Goal: Information Seeking & Learning: Learn about a topic

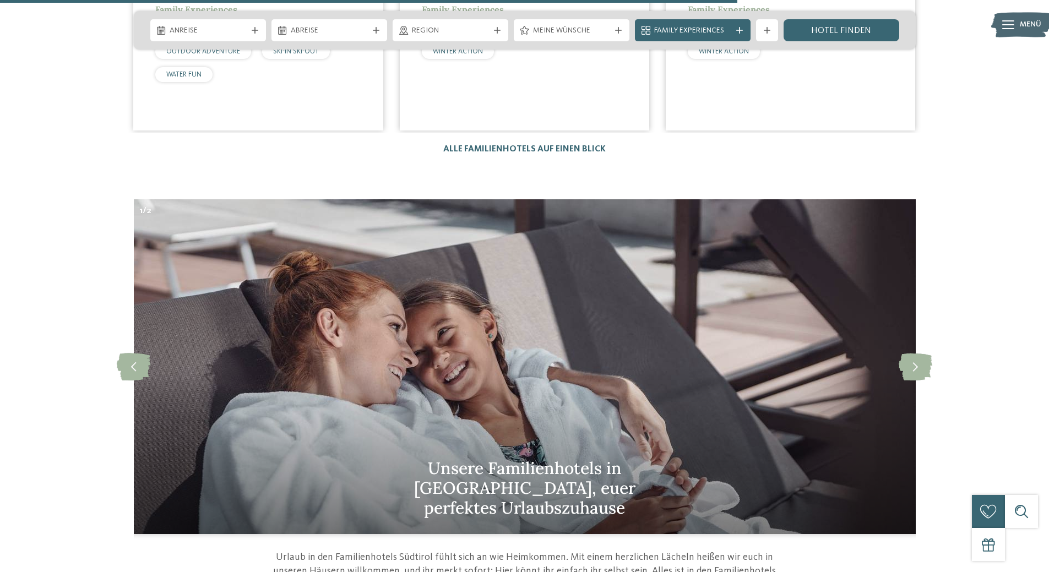
scroll to position [3303, 0]
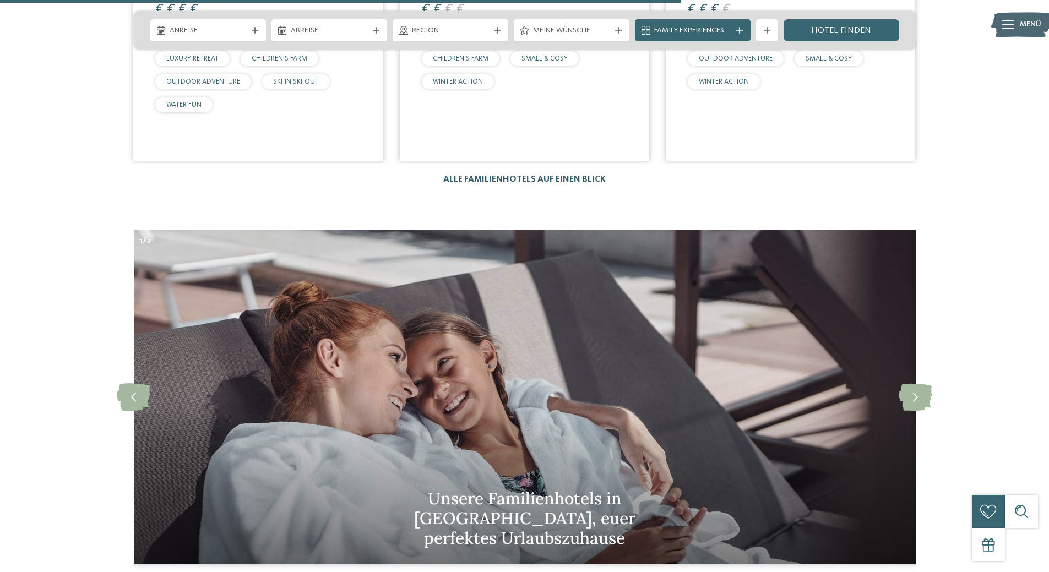
click at [585, 175] on link "Alle Familienhotels auf einen Blick" at bounding box center [524, 179] width 162 height 9
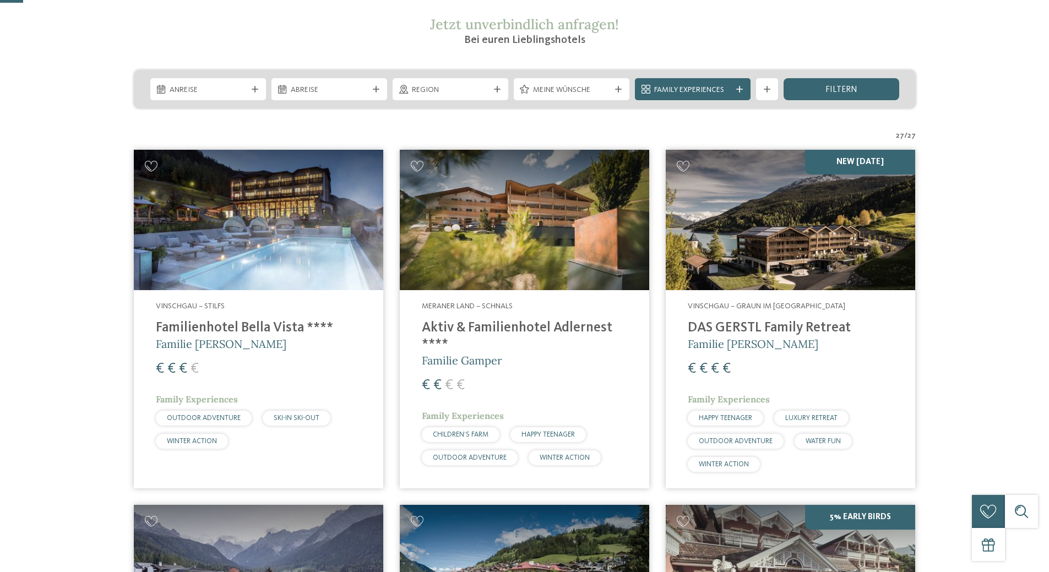
scroll to position [220, 0]
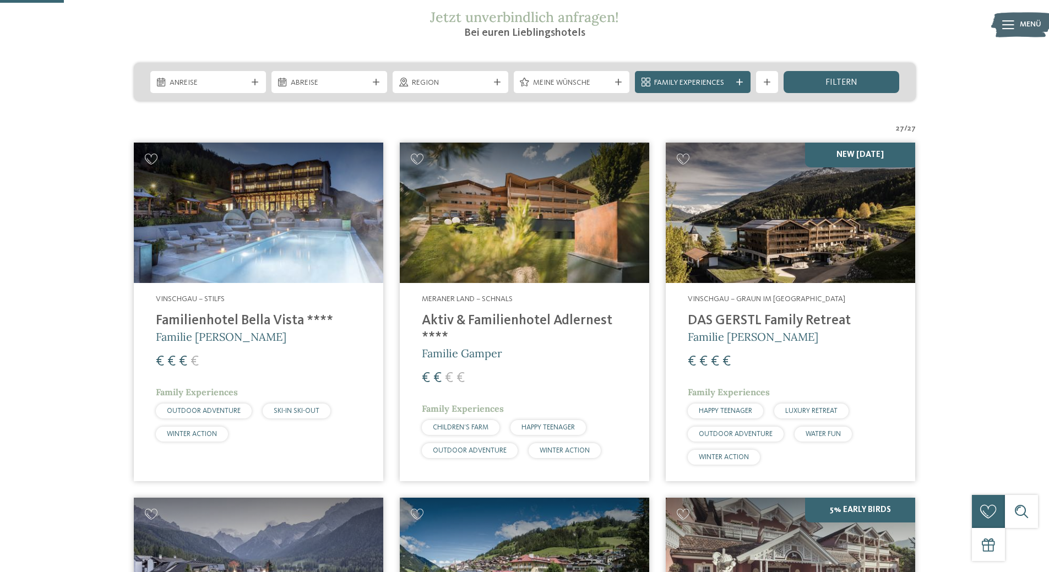
click at [541, 317] on h4 "Aktiv & Familienhotel Adlernest ****" at bounding box center [524, 329] width 205 height 33
click at [753, 310] on div "Vinschgau – Graun im Vinschgau am Reschensee DAS GERSTL Family Retreat Familie …" at bounding box center [789, 382] width 249 height 198
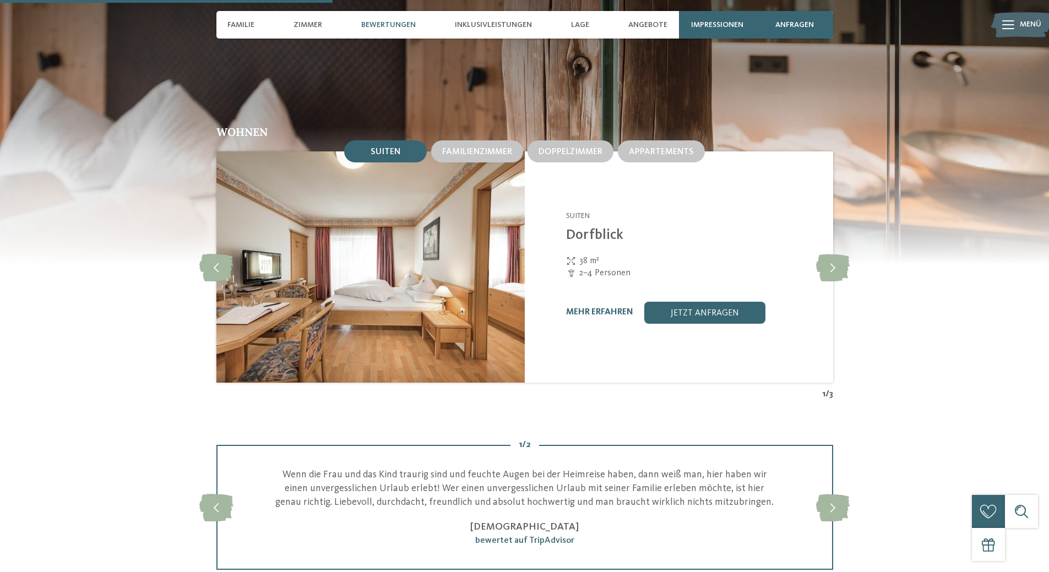
scroll to position [1156, 0]
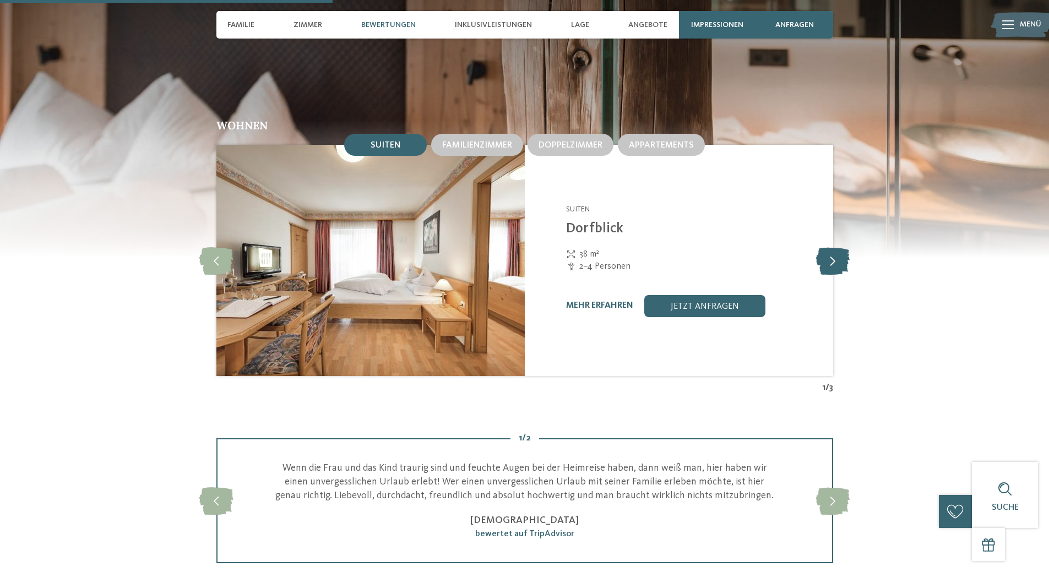
click at [832, 258] on icon at bounding box center [833, 261] width 34 height 28
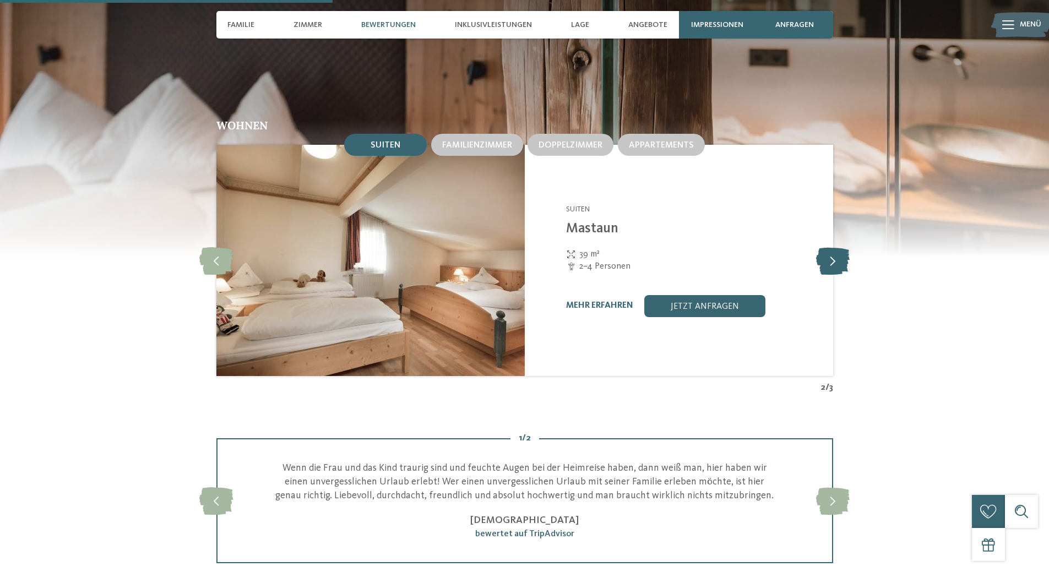
click at [832, 258] on icon at bounding box center [833, 261] width 34 height 28
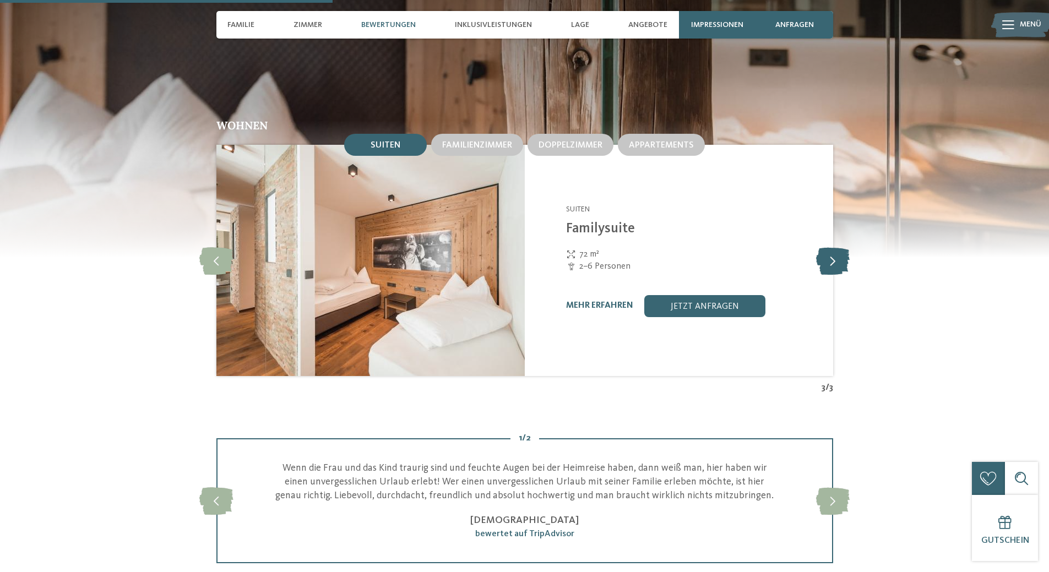
click at [832, 258] on icon at bounding box center [833, 261] width 34 height 28
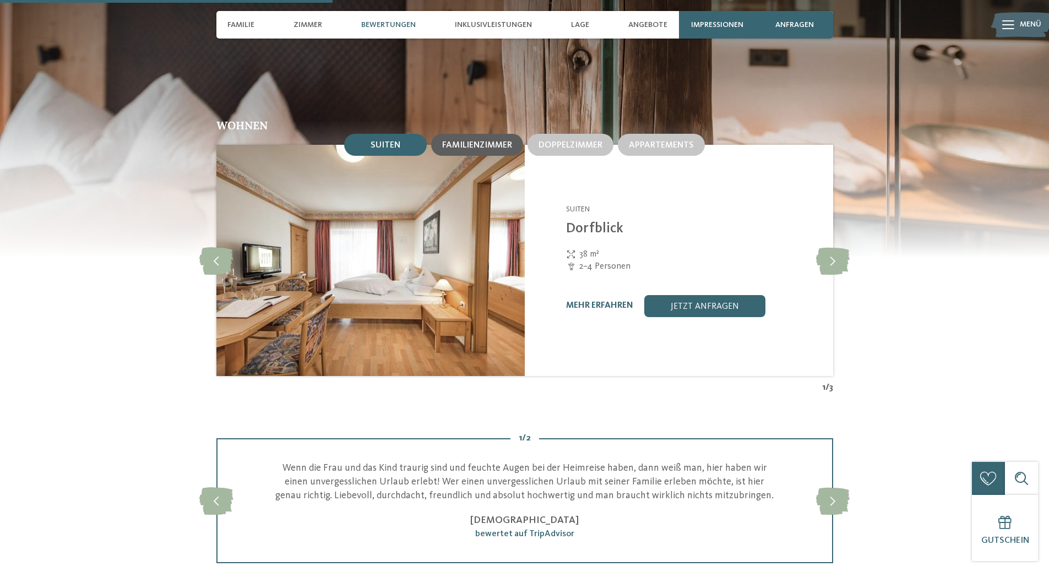
click at [482, 155] on div "Familienzimmer" at bounding box center [477, 145] width 92 height 22
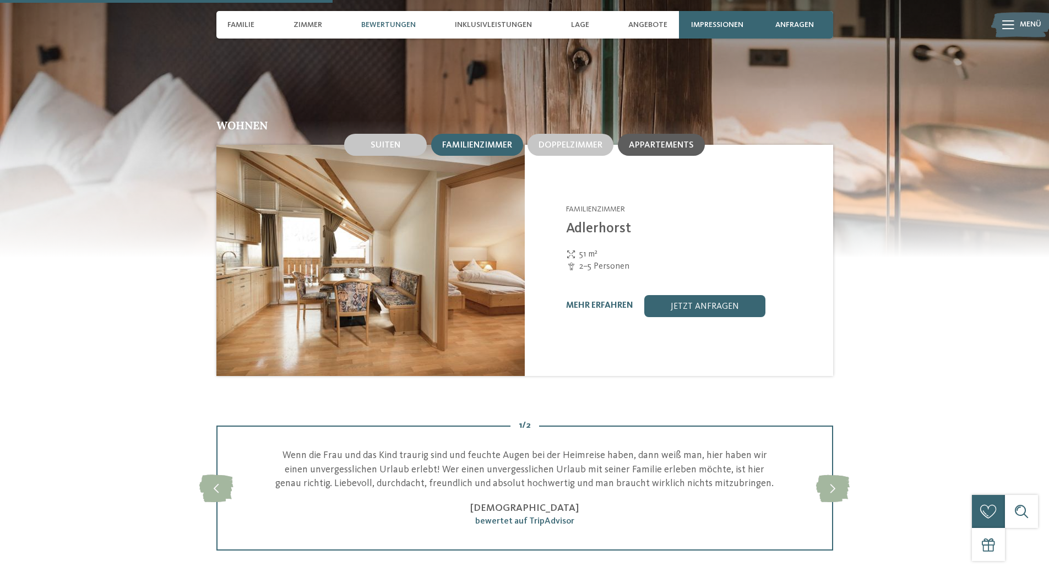
click at [661, 151] on div "Appartements" at bounding box center [661, 145] width 87 height 22
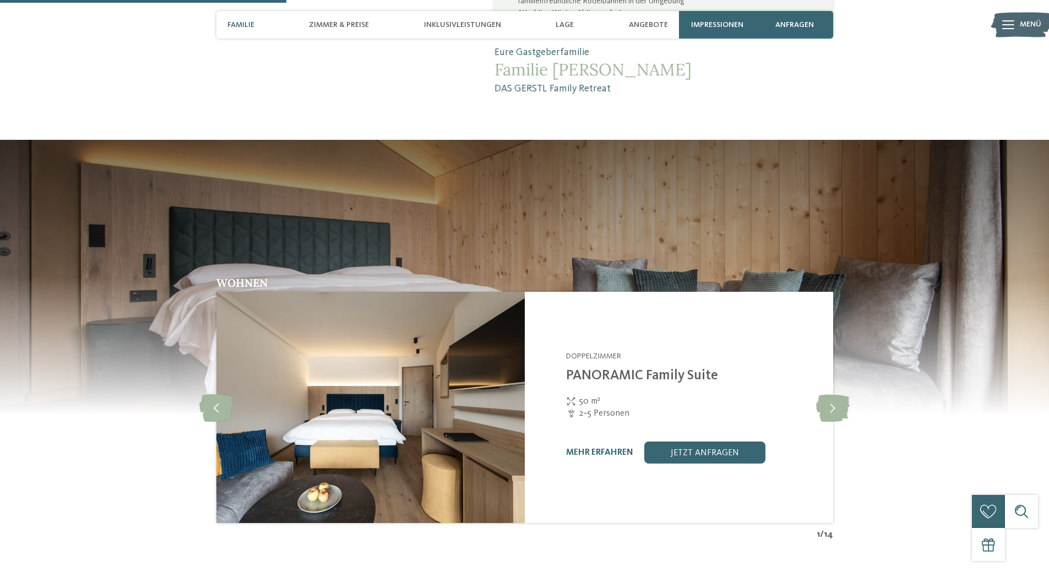
scroll to position [1211, 0]
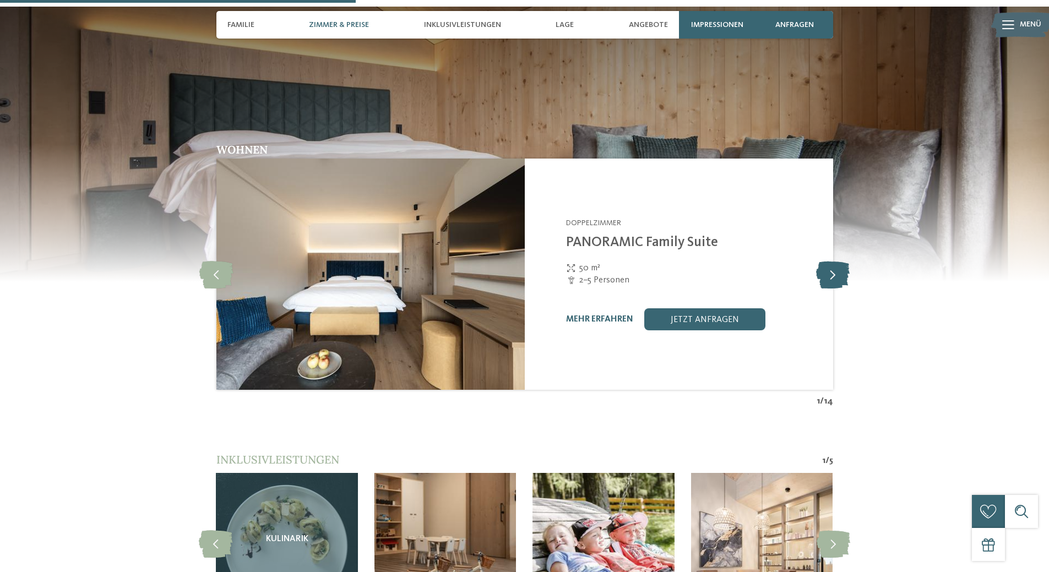
click at [839, 260] on icon at bounding box center [833, 274] width 34 height 28
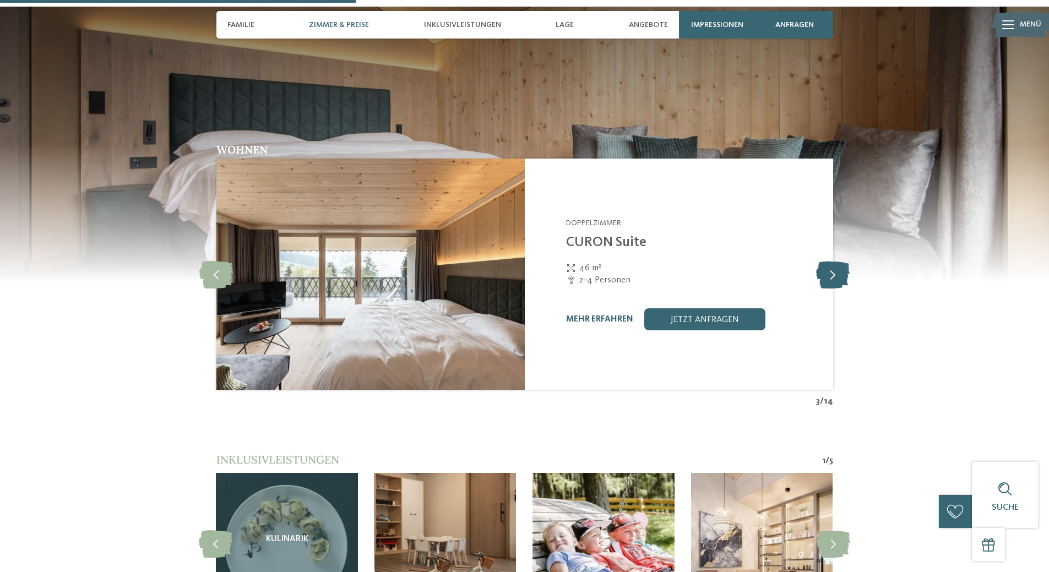
click at [839, 260] on icon at bounding box center [833, 274] width 34 height 28
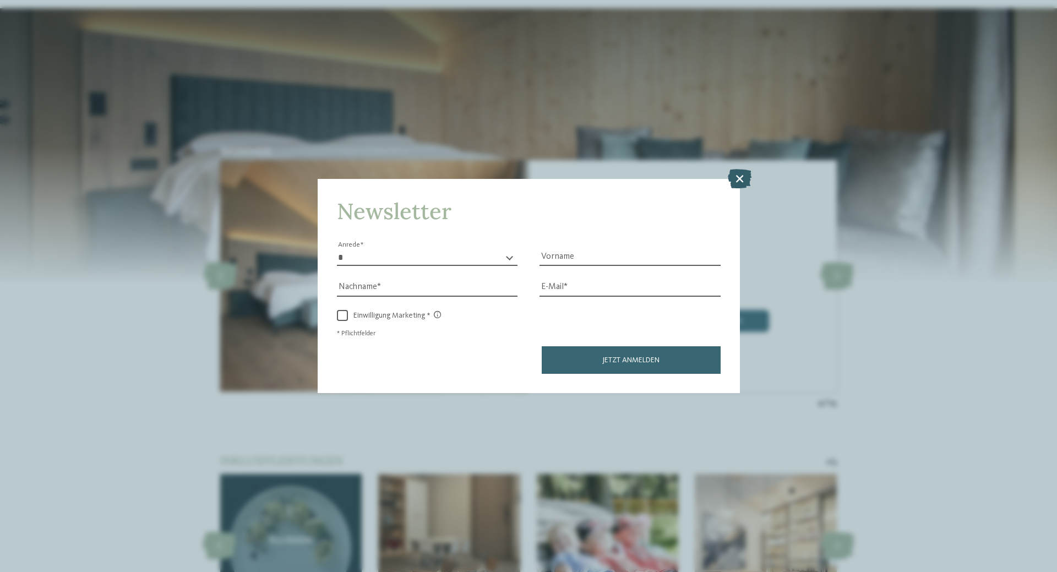
click at [738, 174] on icon at bounding box center [740, 178] width 24 height 19
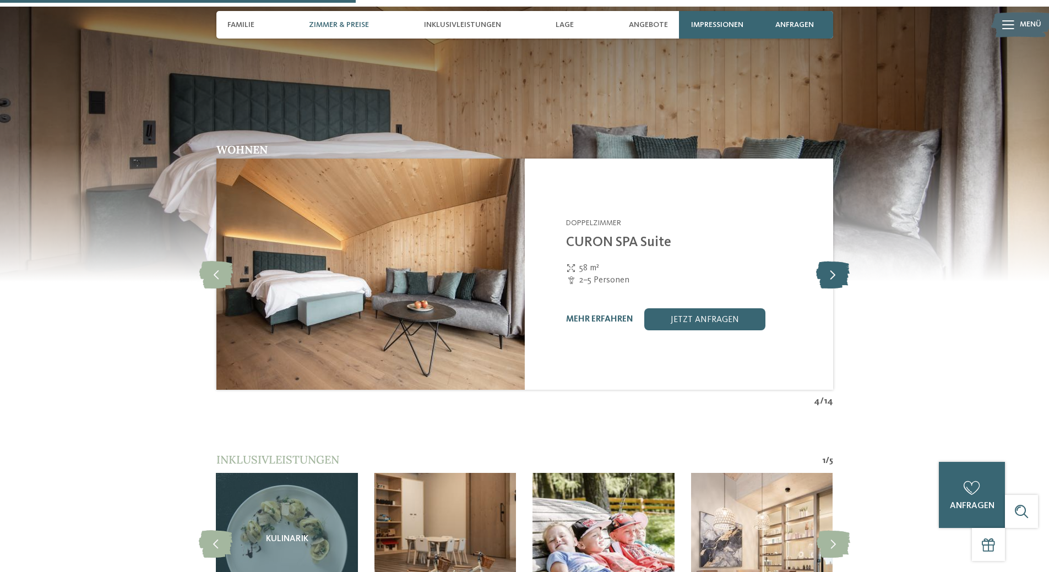
click at [842, 260] on icon at bounding box center [833, 274] width 34 height 28
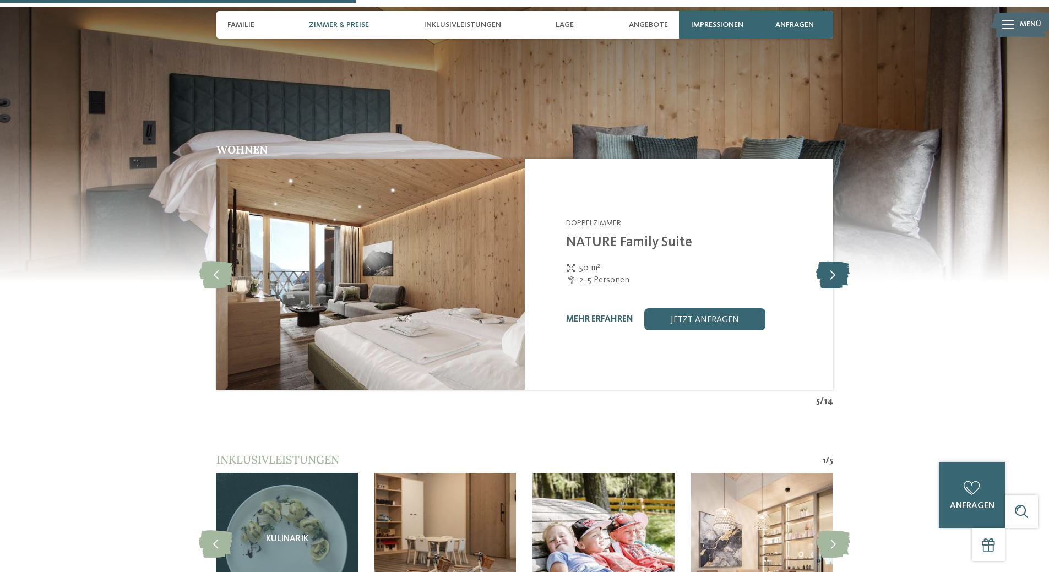
click at [842, 260] on icon at bounding box center [833, 274] width 34 height 28
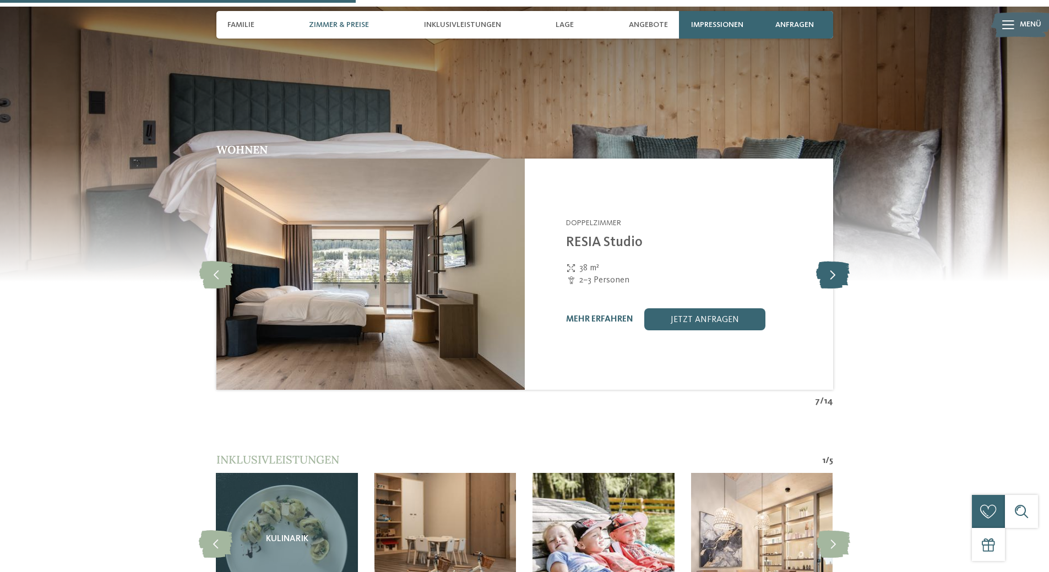
click at [842, 260] on icon at bounding box center [833, 274] width 34 height 28
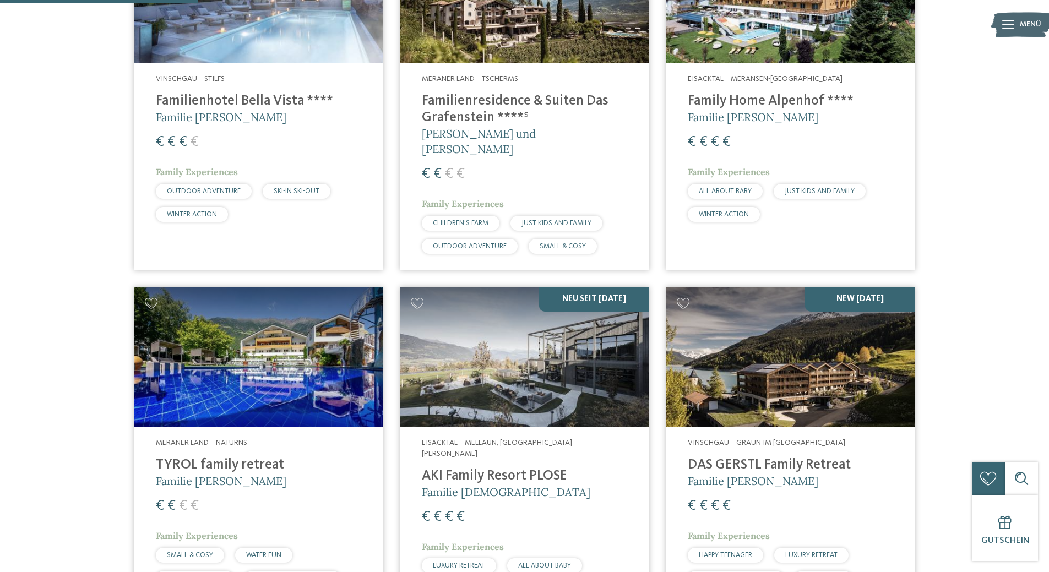
scroll to position [826, 0]
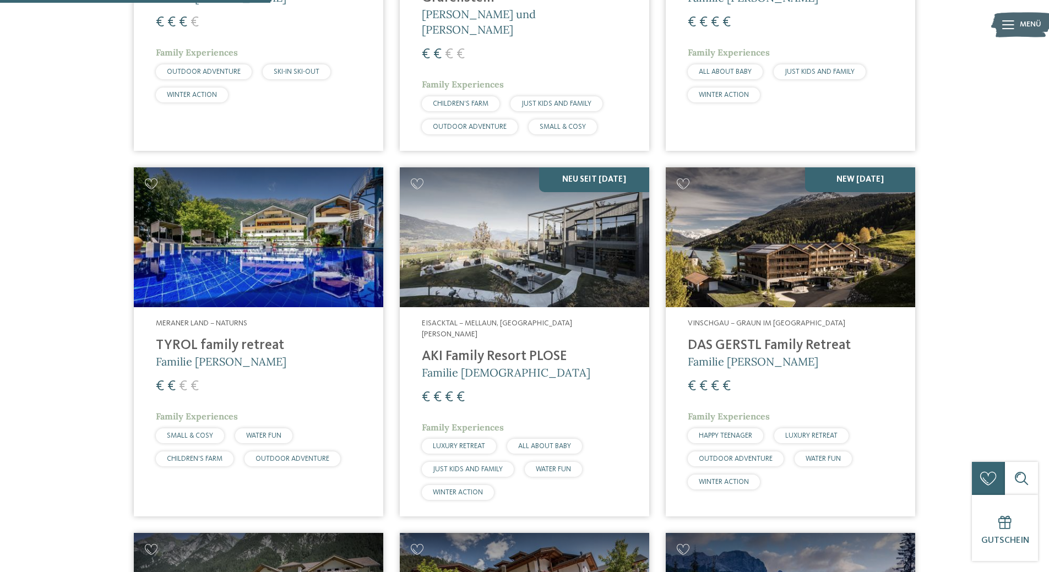
scroll to position [936, 0]
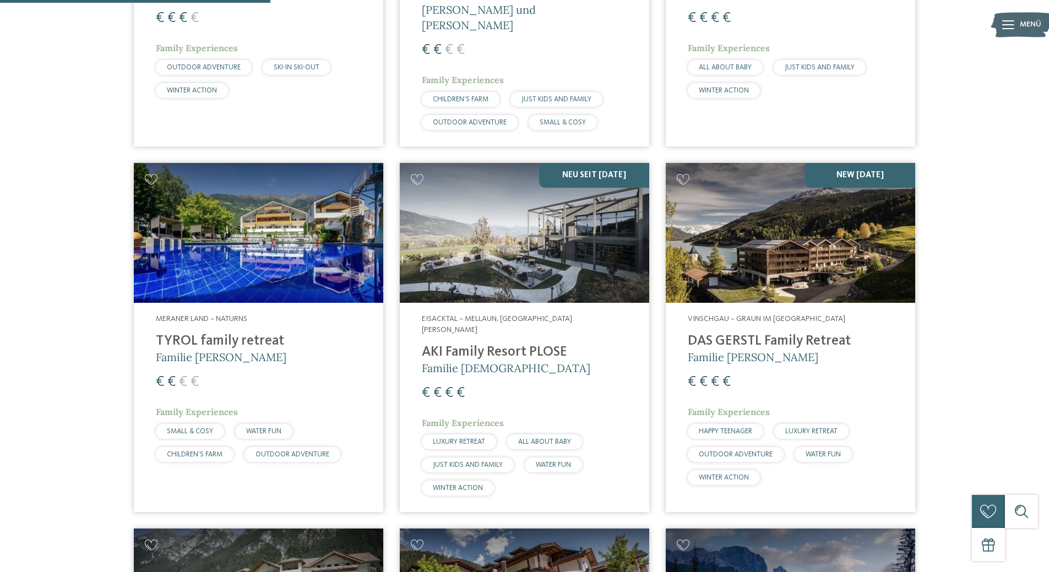
click at [501, 250] on img at bounding box center [524, 233] width 249 height 140
click at [797, 220] on img at bounding box center [789, 233] width 249 height 140
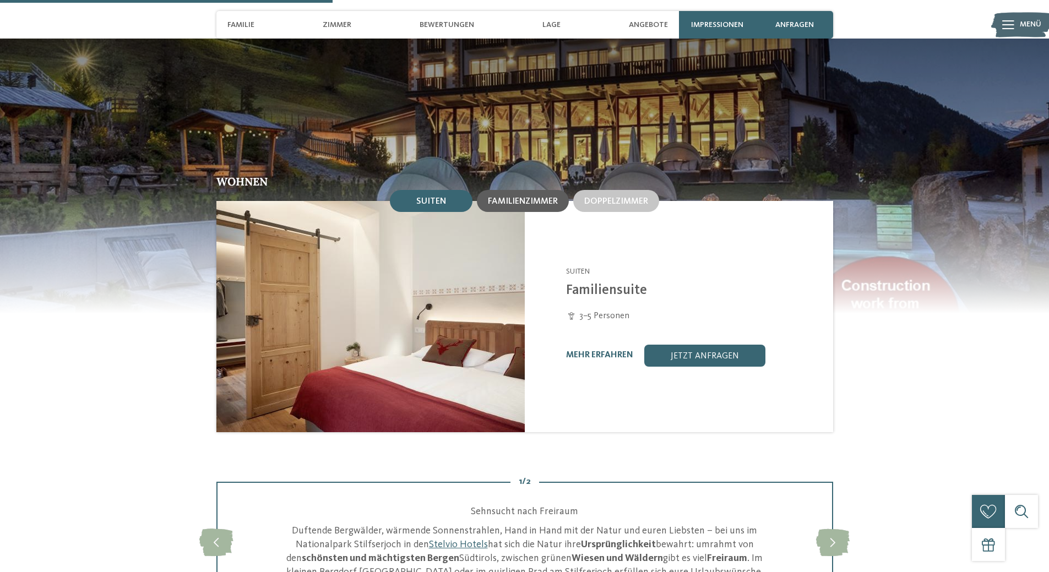
scroll to position [1046, 0]
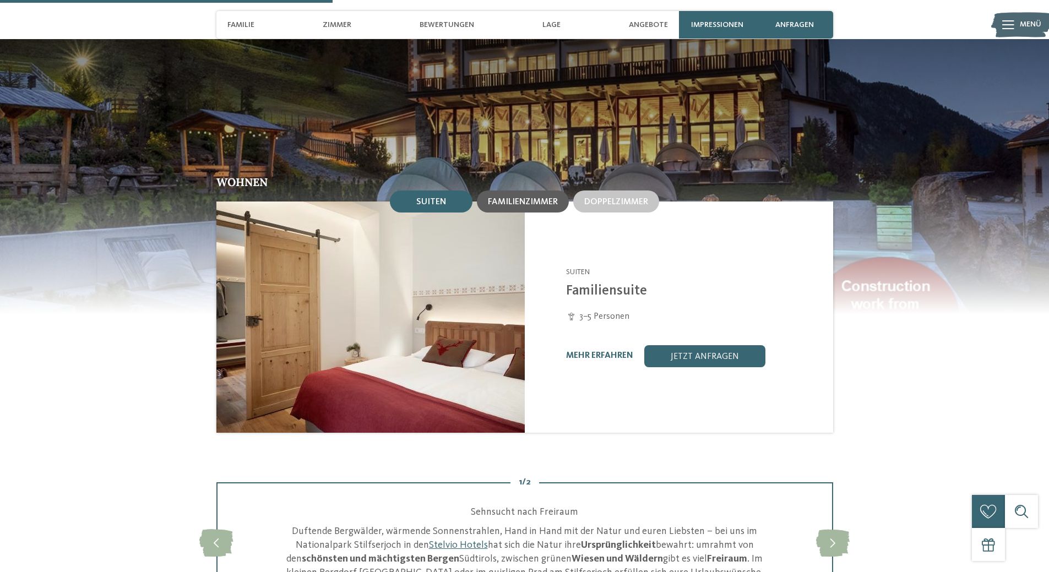
click at [519, 205] on span "Familienzimmer" at bounding box center [523, 202] width 70 height 9
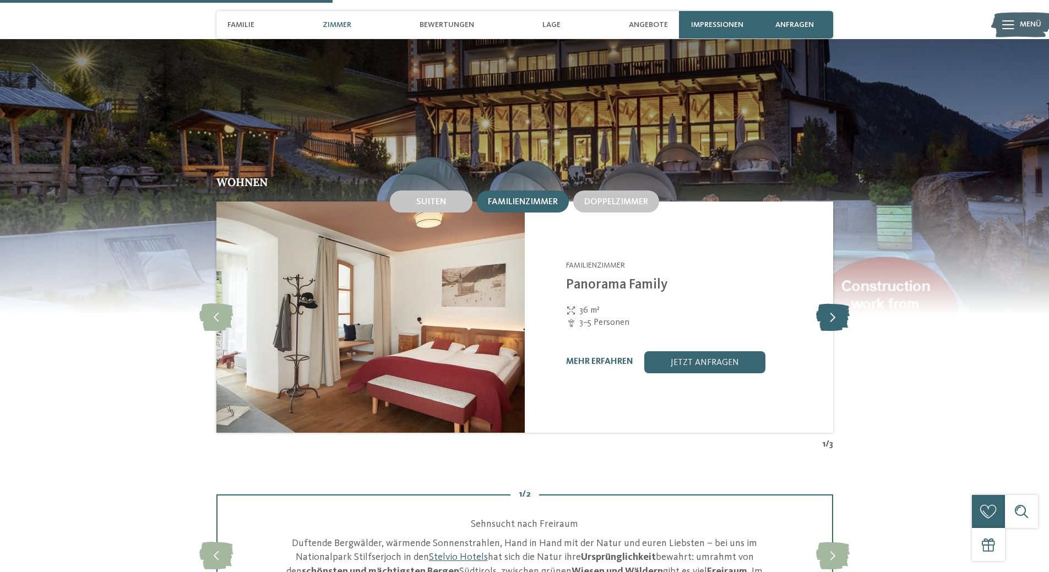
click at [842, 320] on icon at bounding box center [833, 317] width 34 height 28
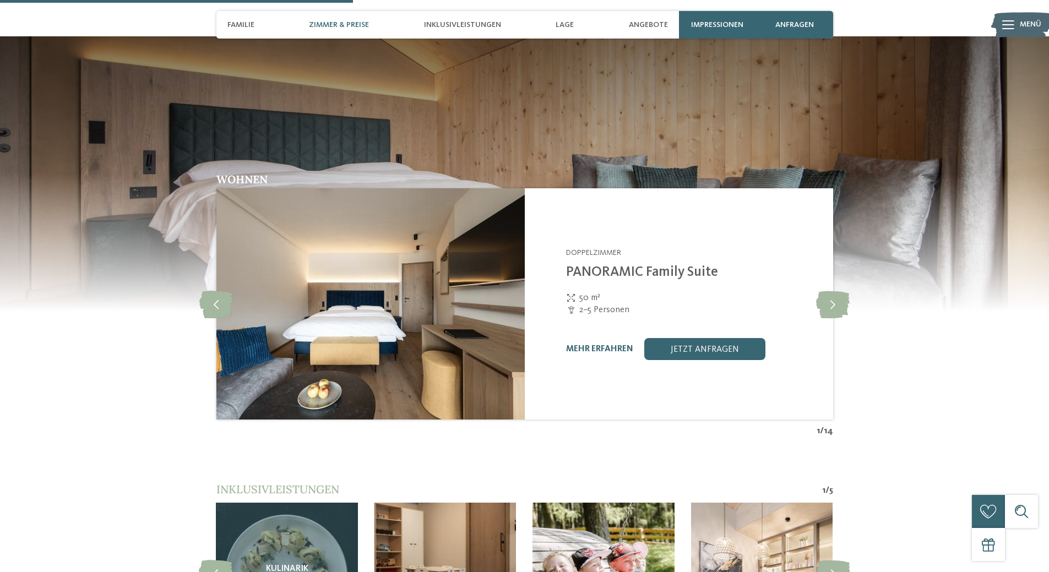
scroll to position [1211, 0]
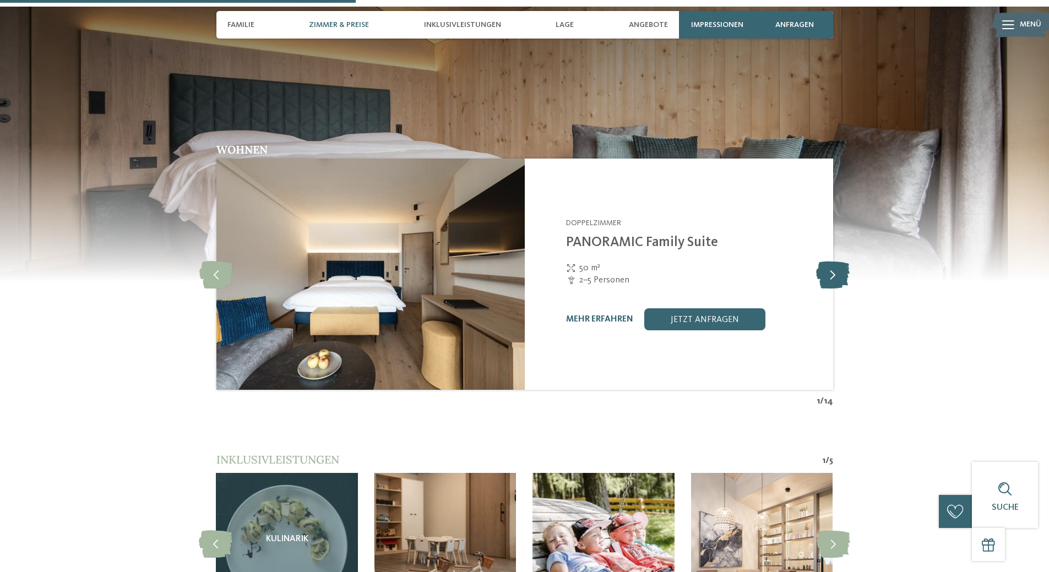
click at [835, 266] on icon at bounding box center [833, 274] width 34 height 28
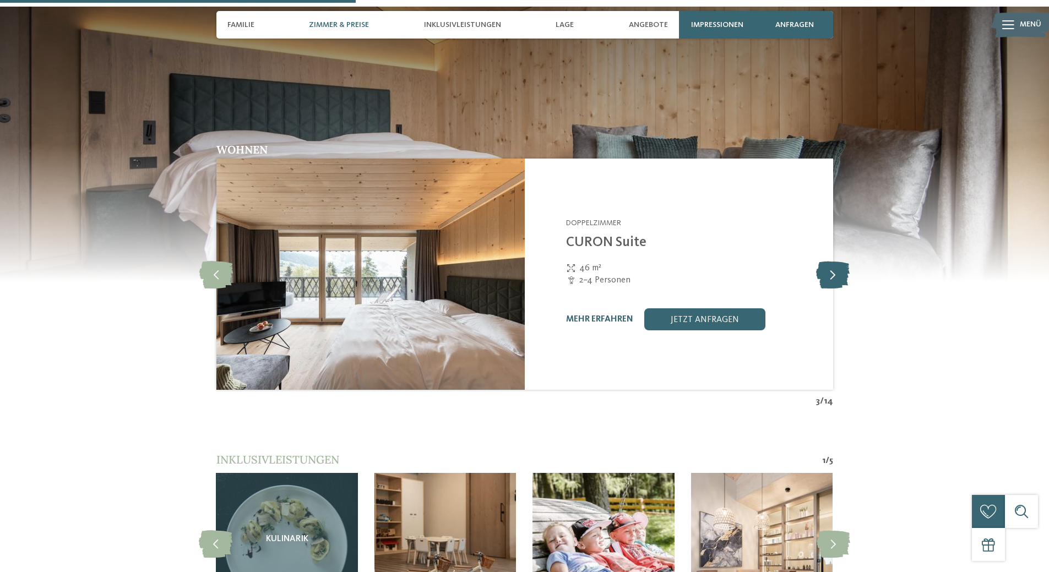
click at [835, 266] on icon at bounding box center [833, 274] width 34 height 28
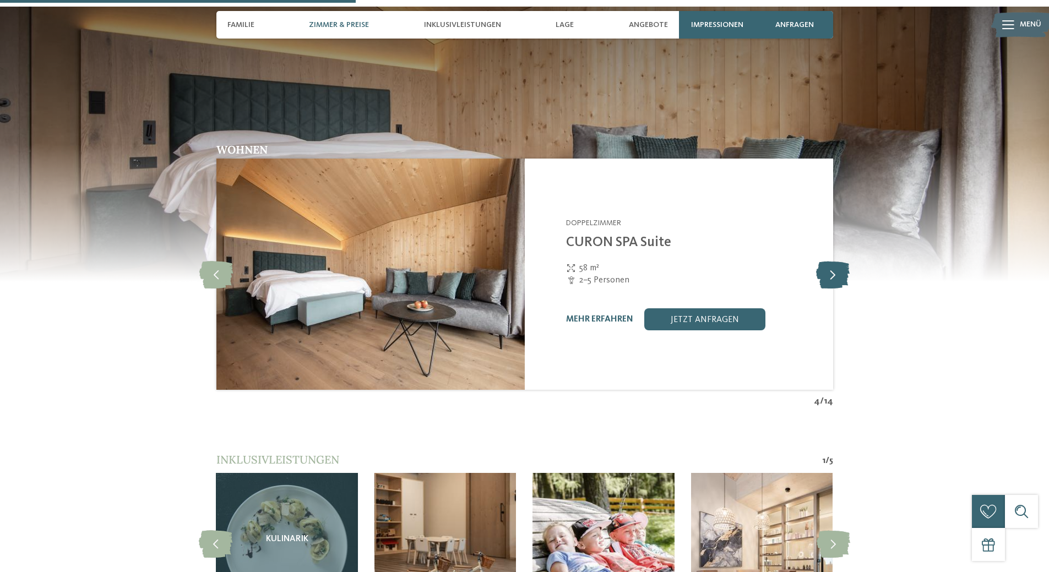
click at [835, 266] on icon at bounding box center [833, 274] width 34 height 28
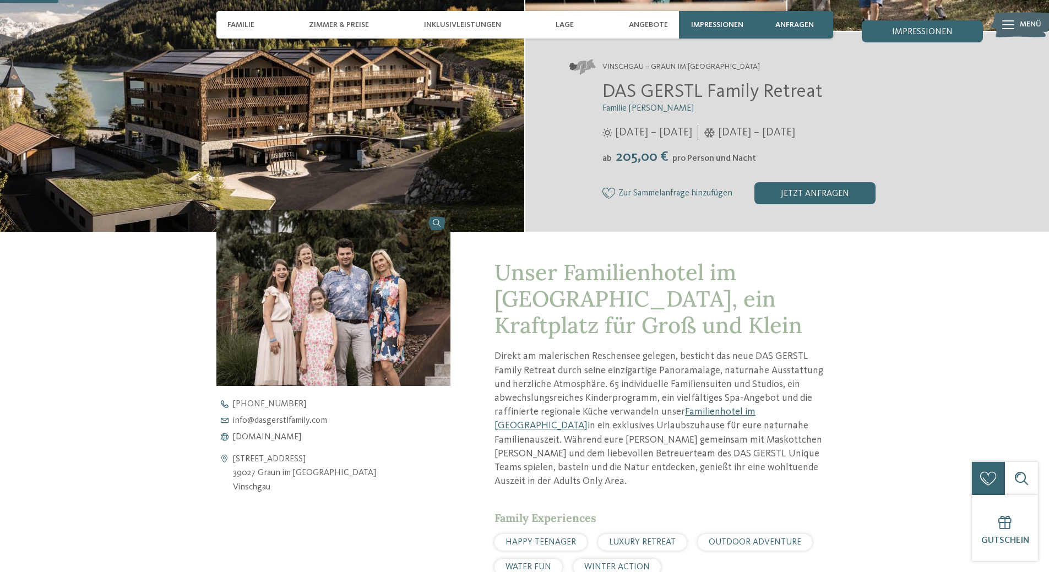
scroll to position [165, 0]
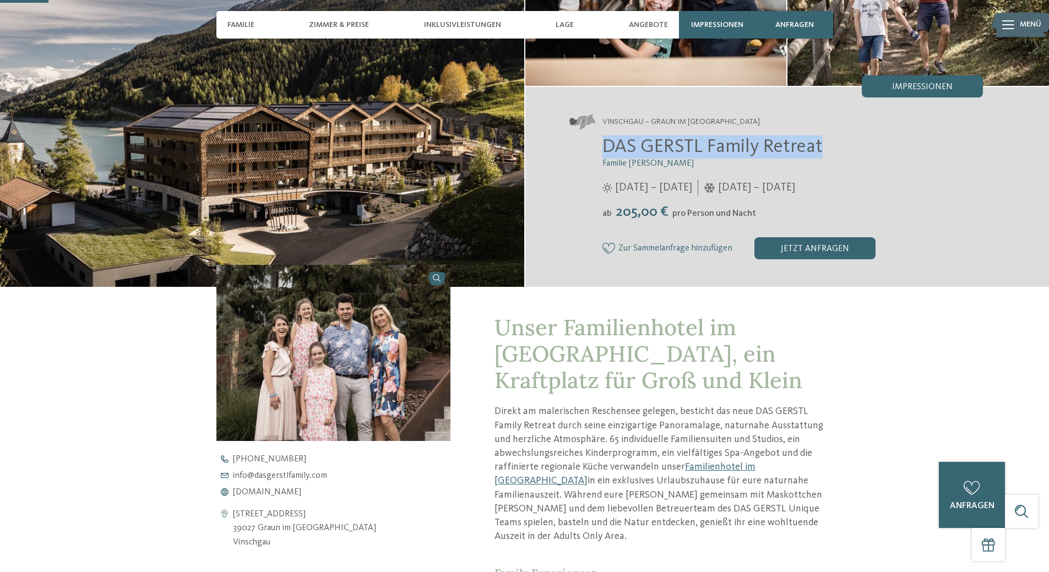
drag, startPoint x: 831, startPoint y: 155, endPoint x: 590, endPoint y: 152, distance: 240.6
click at [590, 152] on div "DAS GERSTL Family Retreat Familie Gerstl 16.05. – 09.11.2025 05.12.2025 – 12.04…" at bounding box center [776, 197] width 414 height 124
copy span "DAS GERSTL Family Retreat"
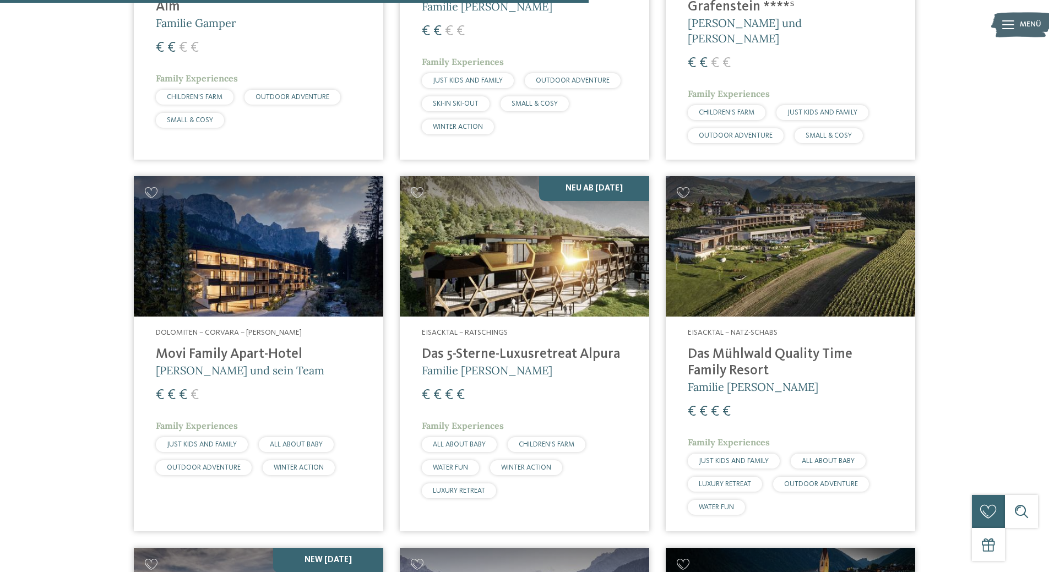
scroll to position [2037, 0]
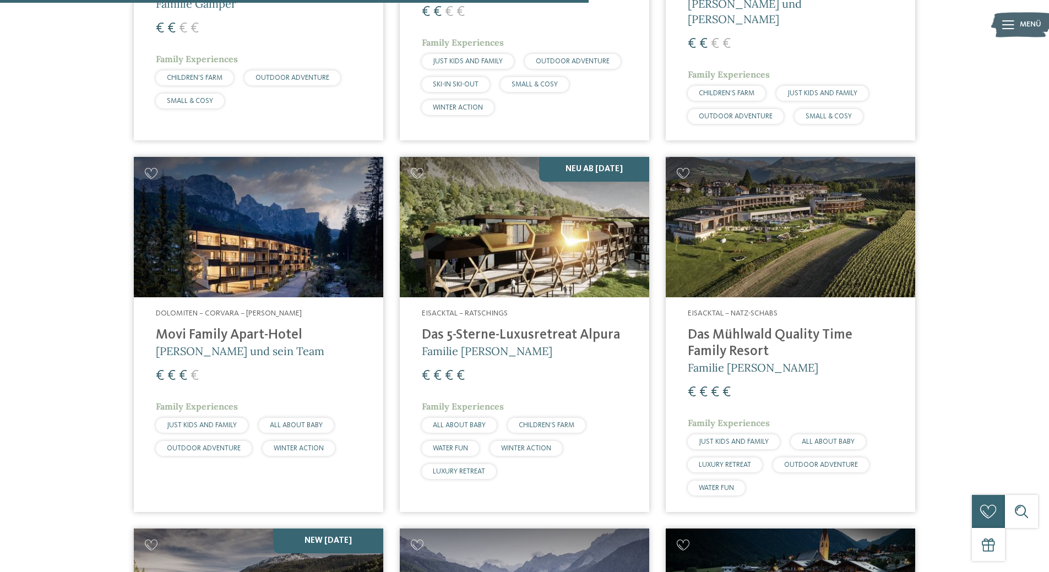
click at [811, 228] on img at bounding box center [789, 227] width 249 height 140
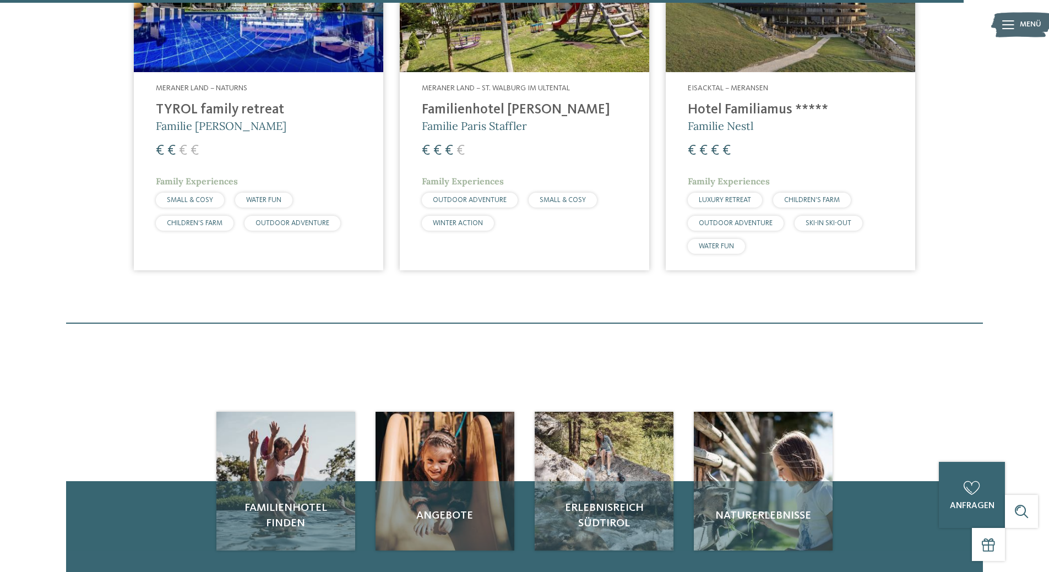
scroll to position [3358, 0]
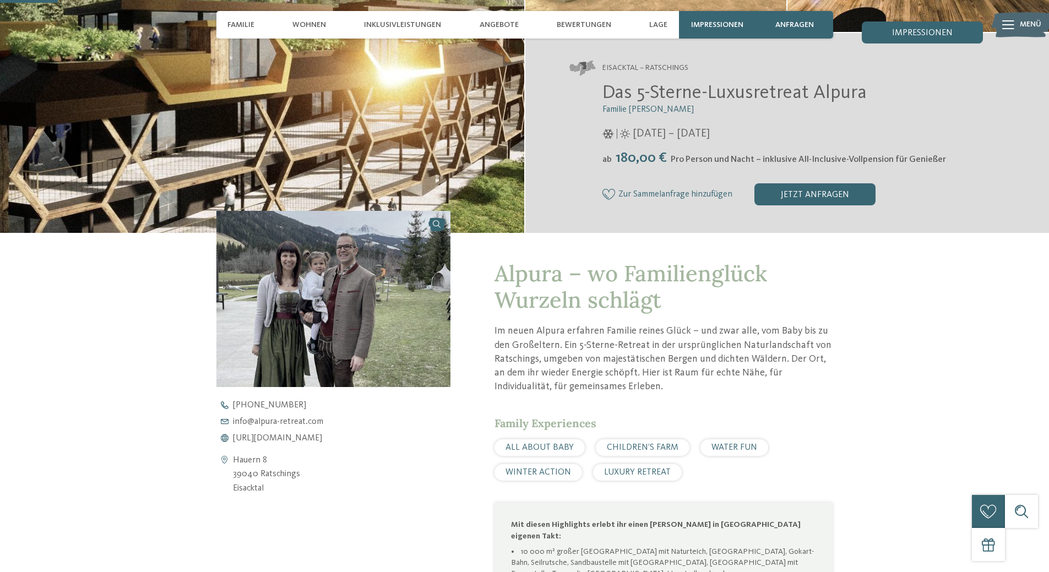
scroll to position [220, 0]
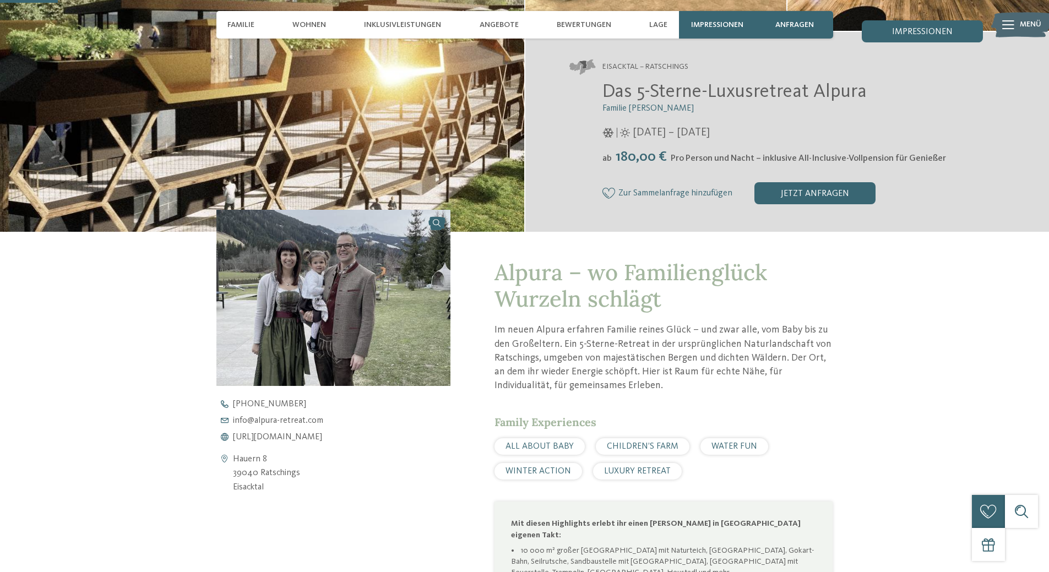
click at [434, 223] on link at bounding box center [333, 298] width 234 height 176
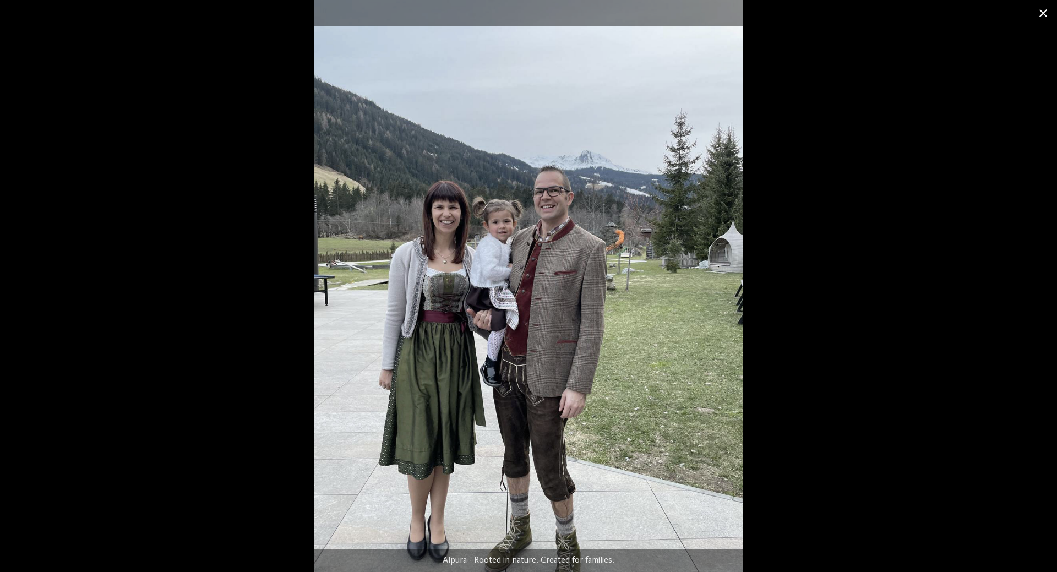
click at [1045, 15] on span at bounding box center [1043, 13] width 28 height 26
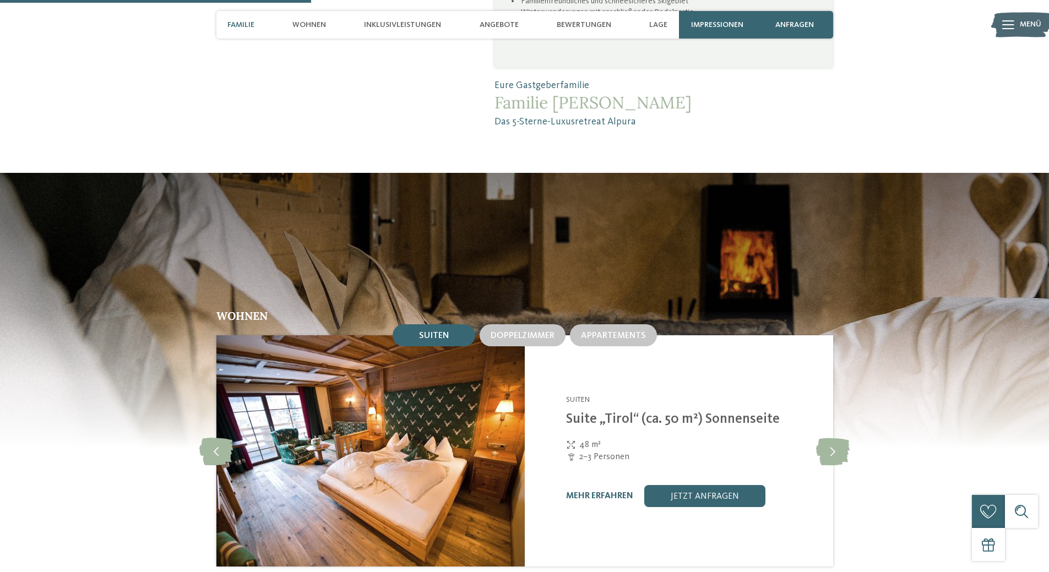
scroll to position [1376, 0]
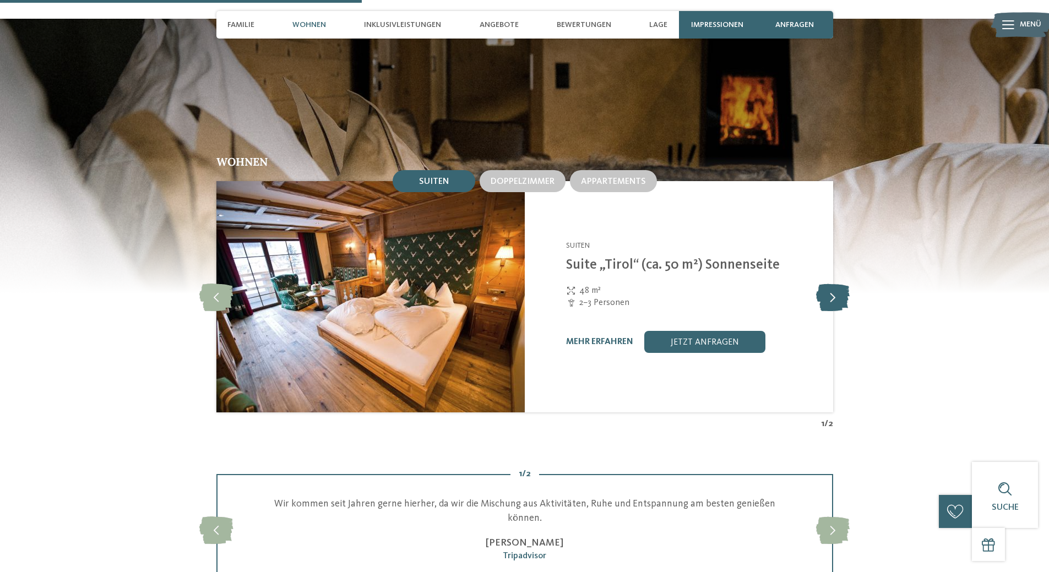
click at [831, 285] on icon at bounding box center [833, 297] width 34 height 28
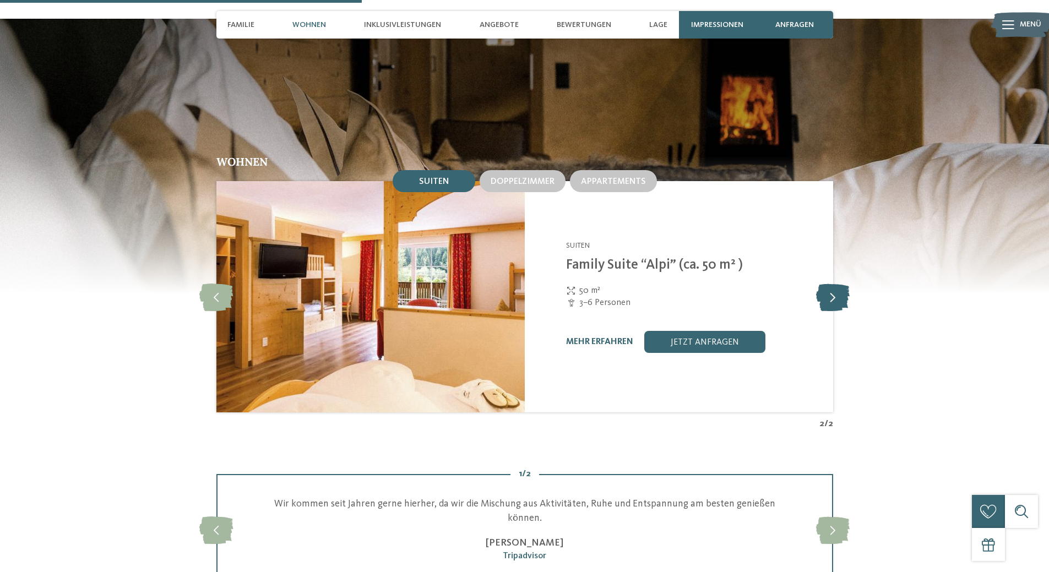
click at [831, 285] on icon at bounding box center [833, 297] width 34 height 28
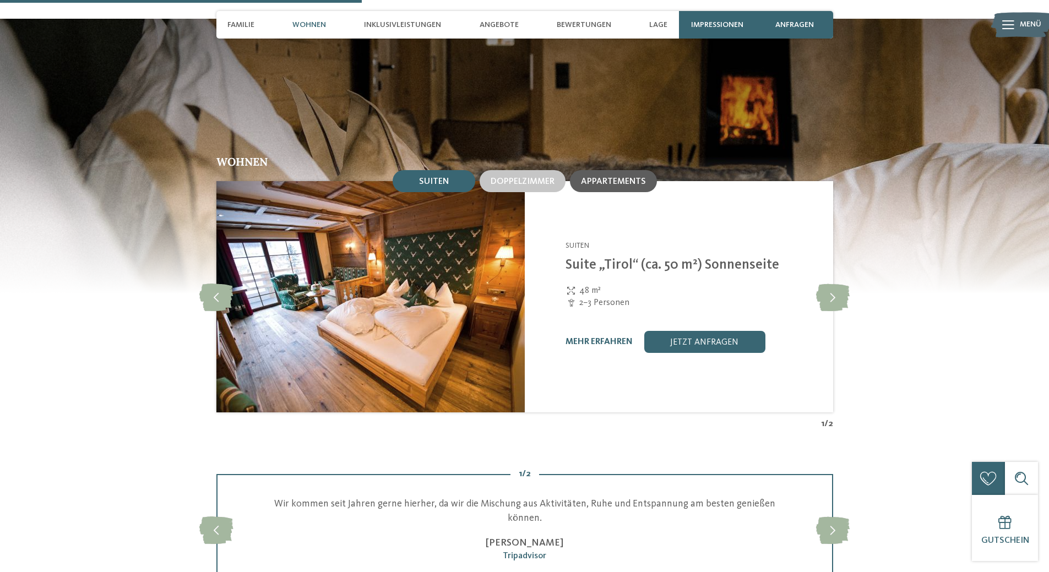
click at [635, 177] on span "Appartements" at bounding box center [613, 181] width 65 height 9
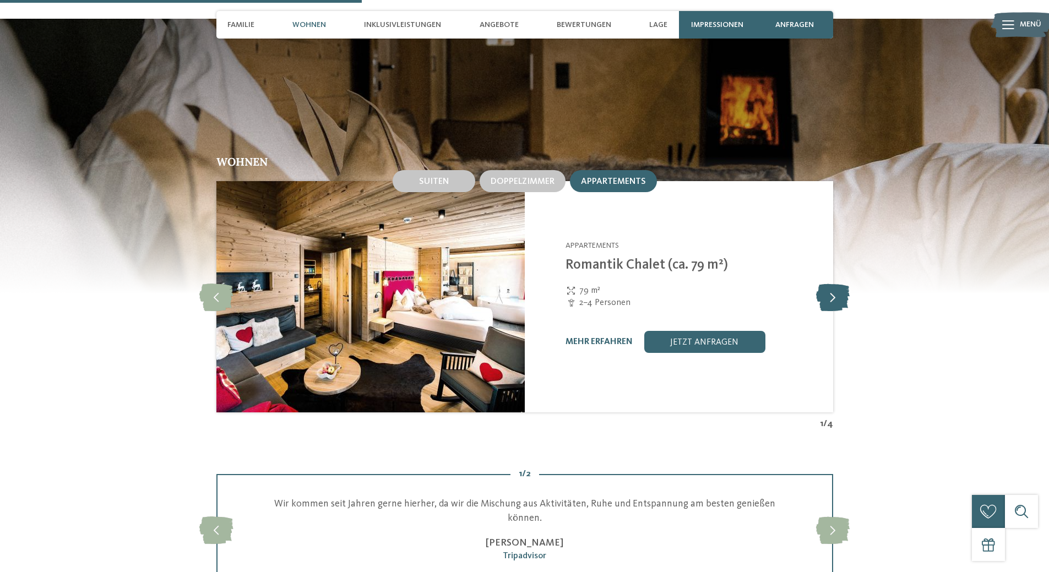
click at [834, 288] on icon at bounding box center [833, 297] width 34 height 28
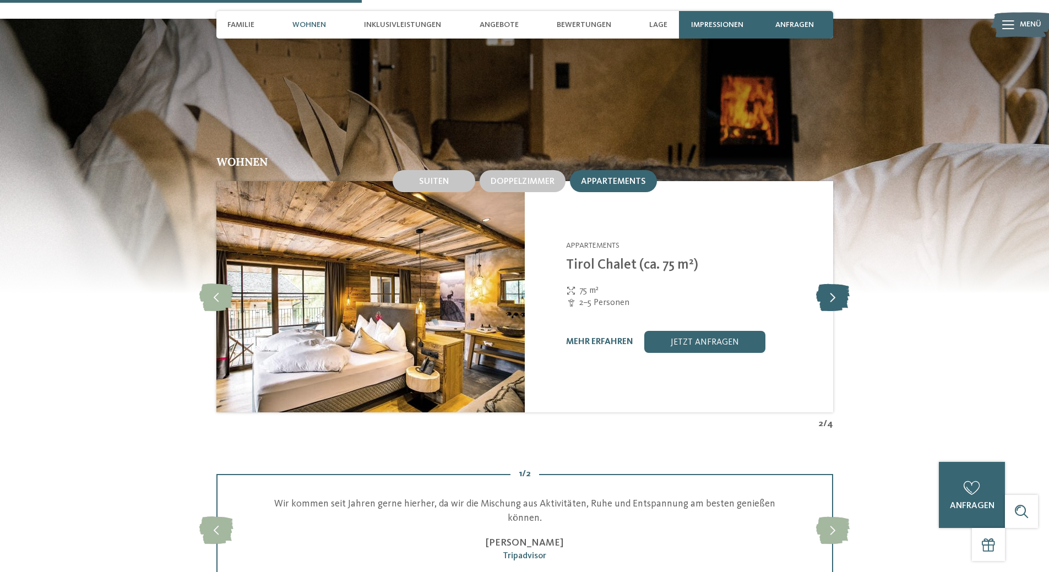
click at [834, 288] on icon at bounding box center [833, 297] width 34 height 28
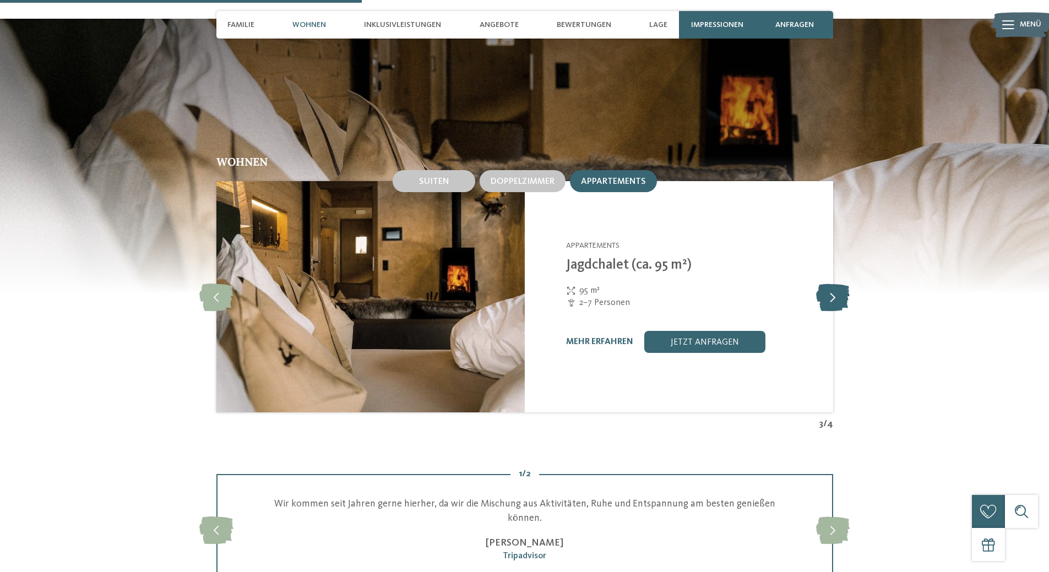
click at [834, 288] on icon at bounding box center [833, 297] width 34 height 28
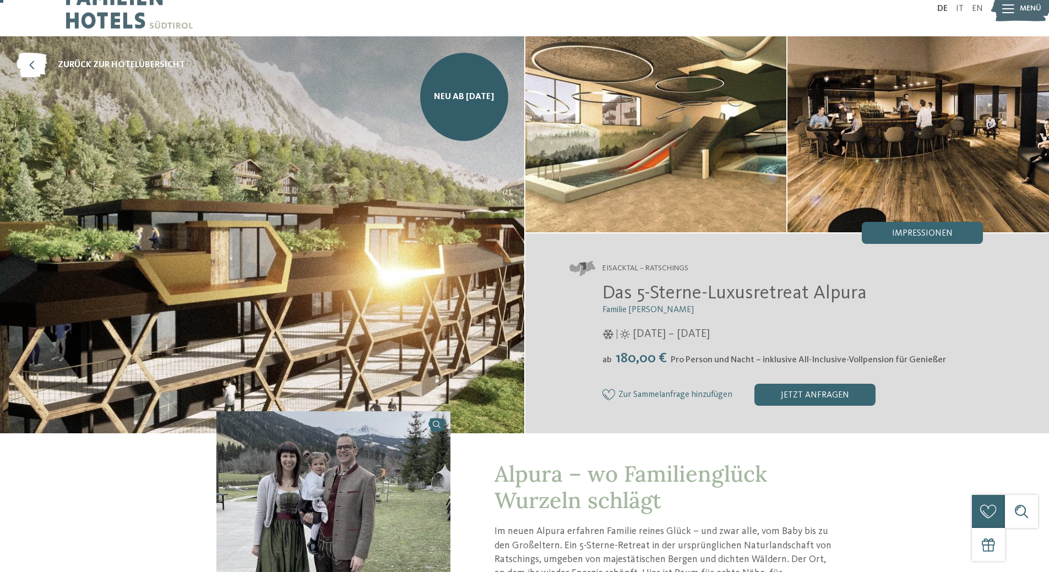
scroll to position [0, 0]
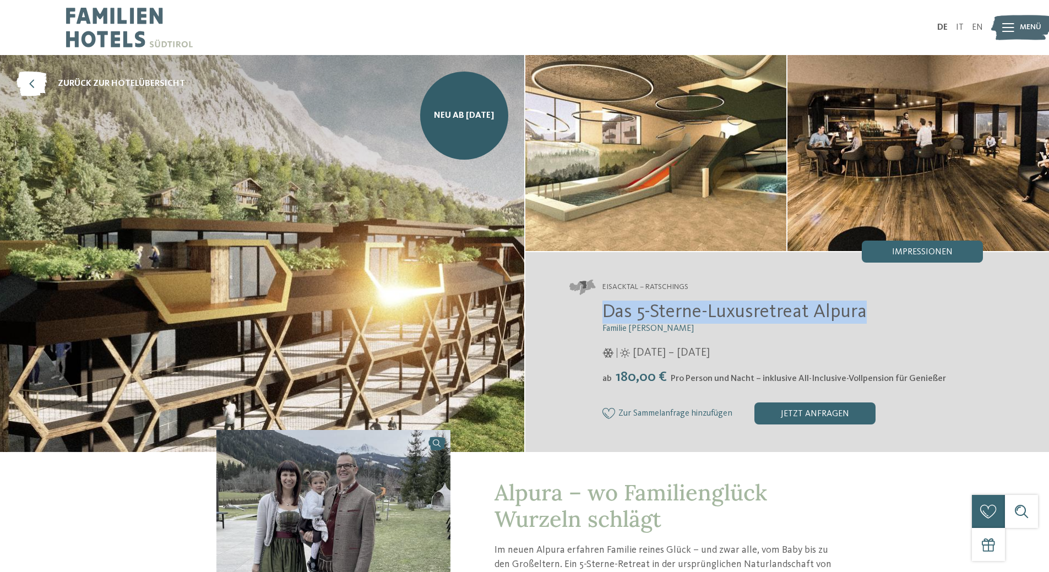
drag, startPoint x: 885, startPoint y: 312, endPoint x: 600, endPoint y: 312, distance: 284.6
click at [600, 312] on div "Das 5-Sterne-Luxusretreat Alpura Familie Eisendle 08.11.2025 – 30.11.2040 ab" at bounding box center [776, 363] width 414 height 124
copy span "Das 5-Sterne-Luxusretreat Alpura"
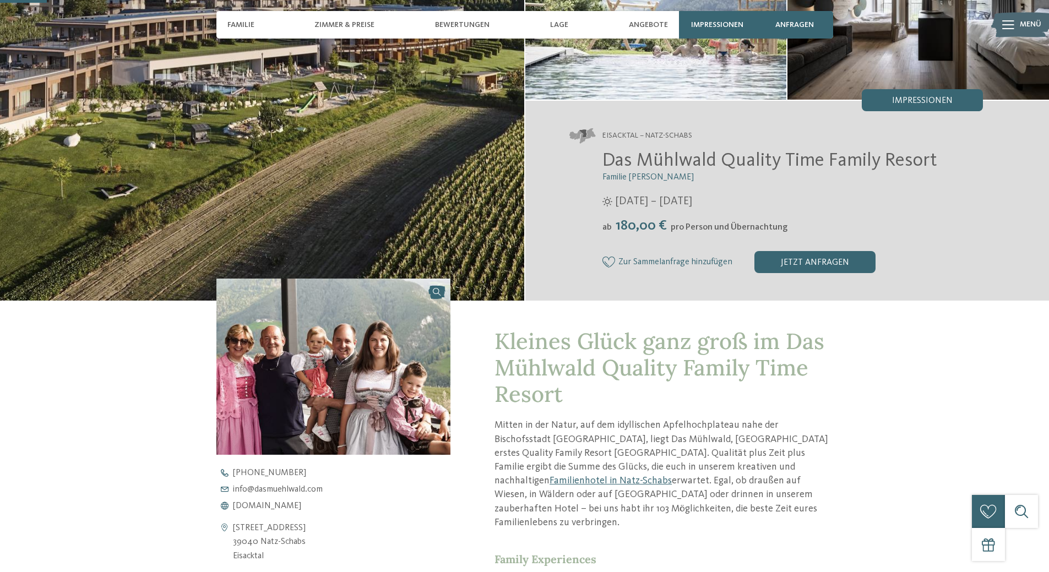
scroll to position [165, 0]
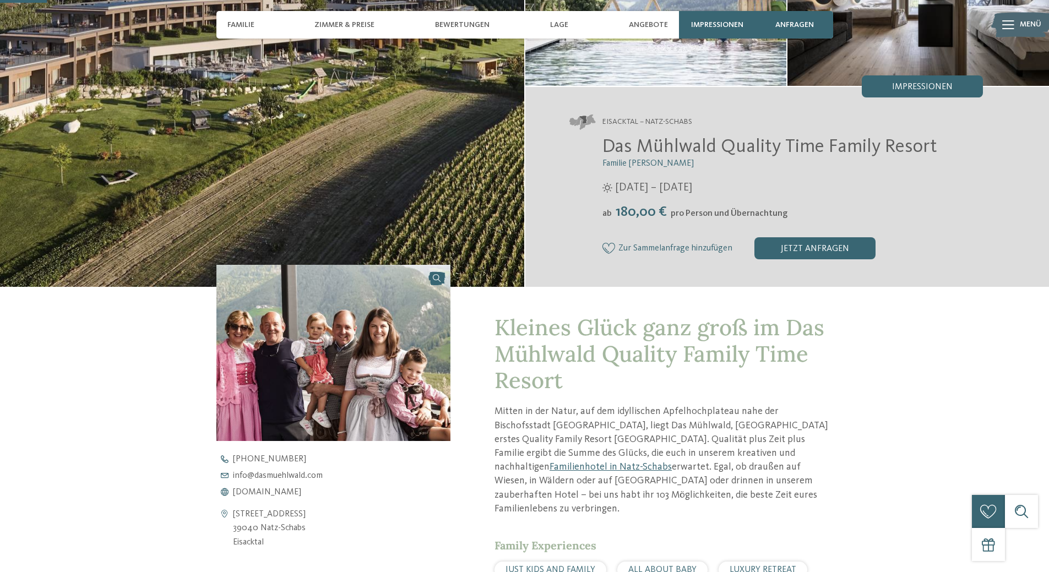
click at [437, 279] on link at bounding box center [333, 353] width 234 height 176
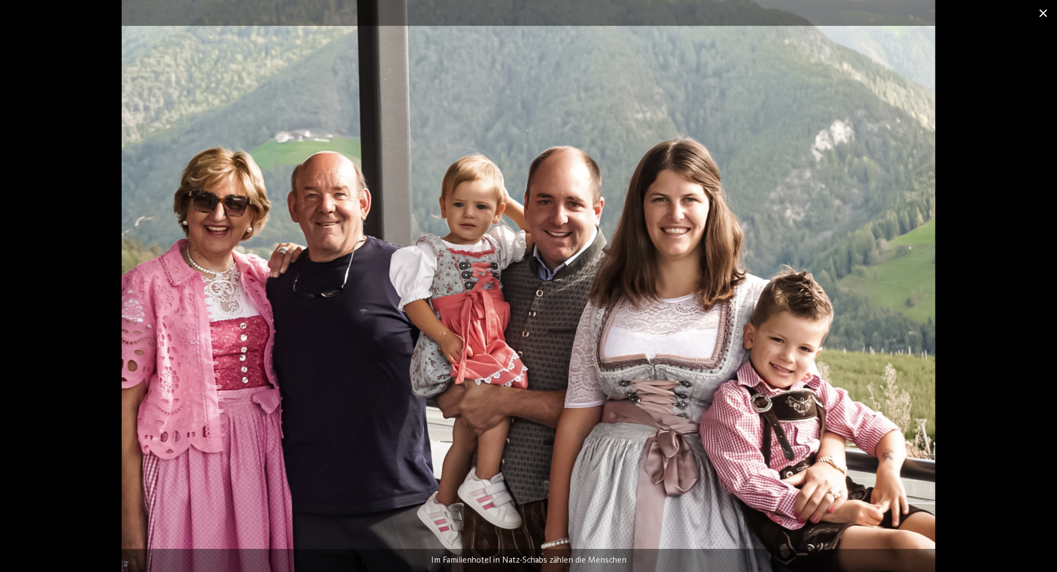
click at [1043, 12] on span at bounding box center [1043, 13] width 28 height 26
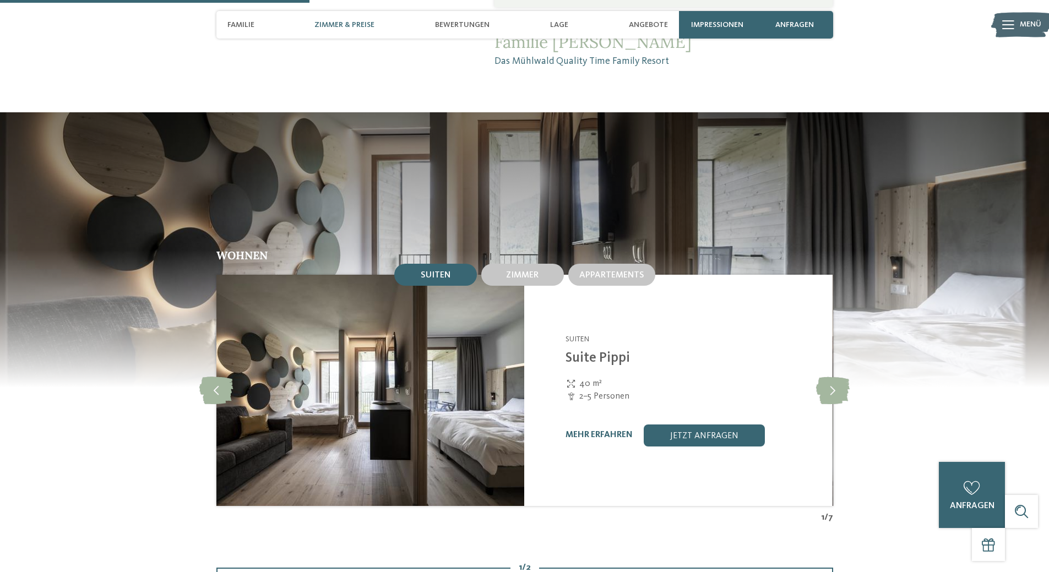
scroll to position [1101, 0]
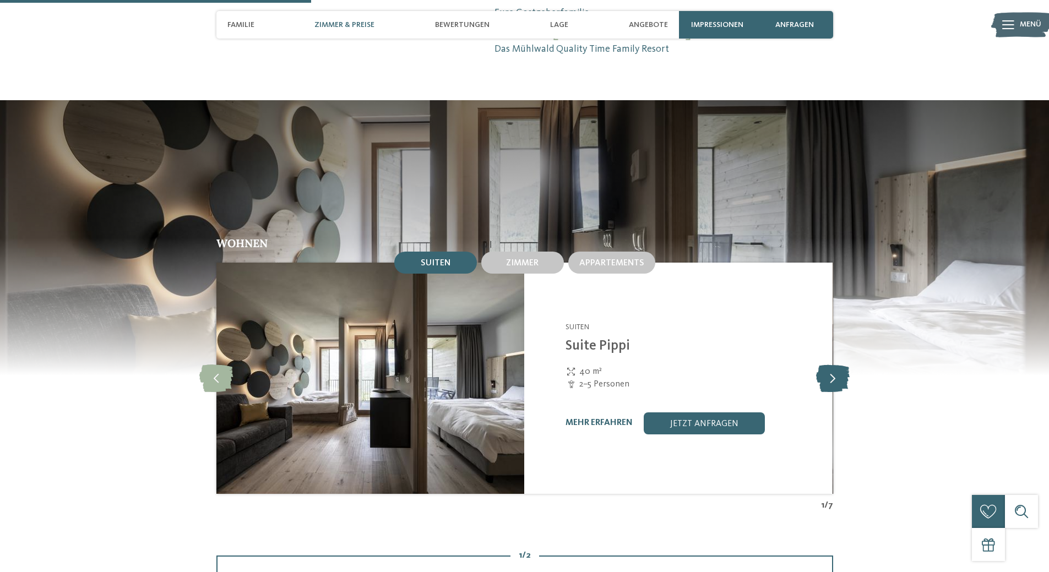
click at [839, 364] on icon at bounding box center [833, 378] width 34 height 28
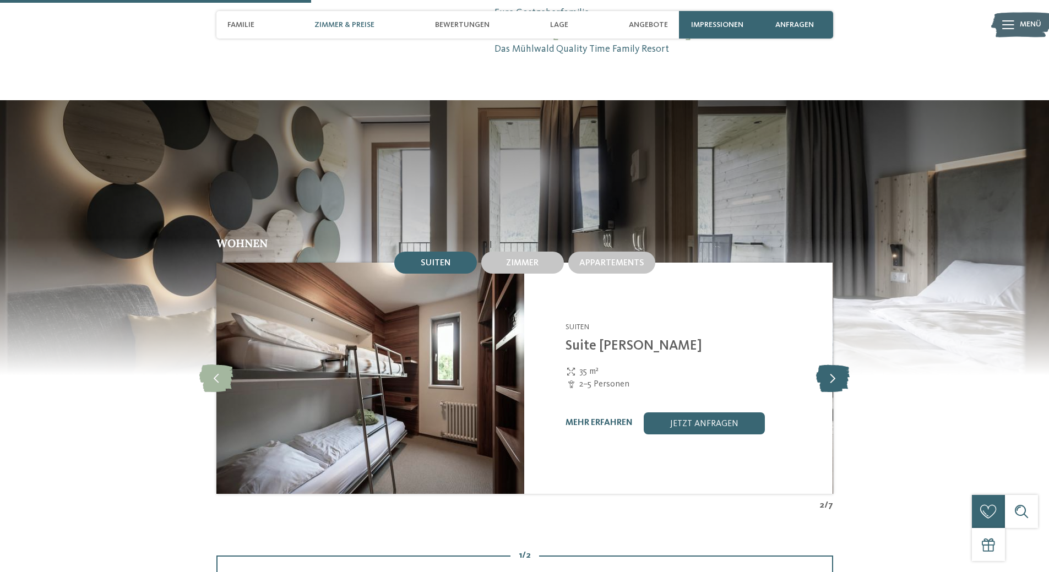
click at [839, 364] on icon at bounding box center [833, 378] width 34 height 28
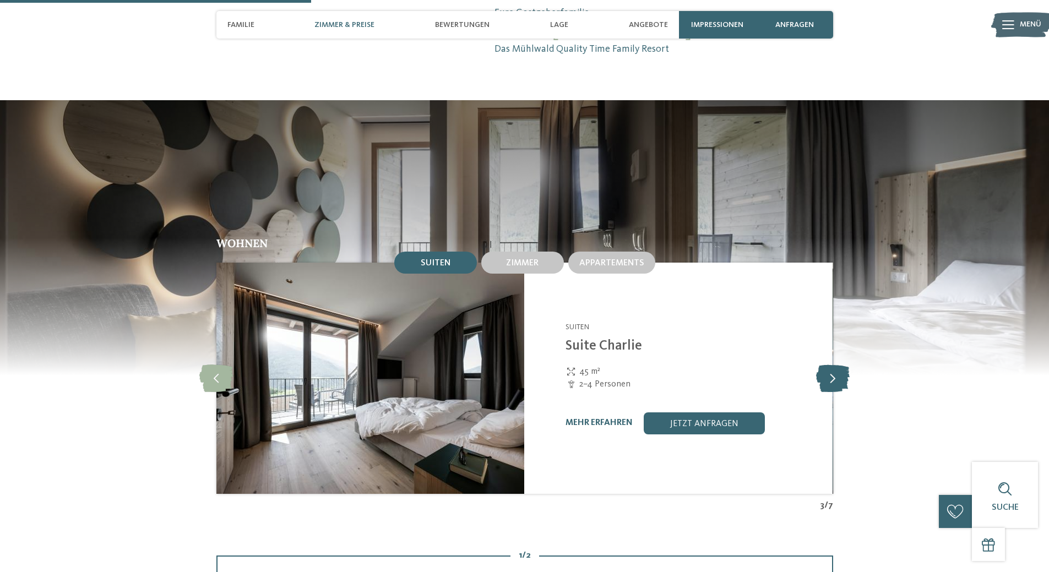
click at [839, 364] on icon at bounding box center [833, 378] width 34 height 28
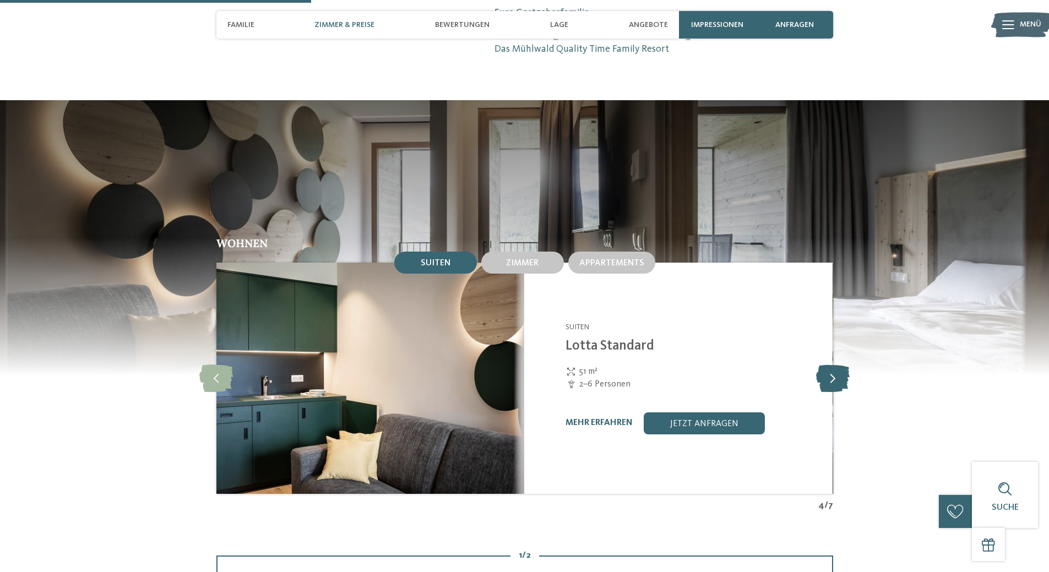
click at [839, 364] on icon at bounding box center [833, 378] width 34 height 28
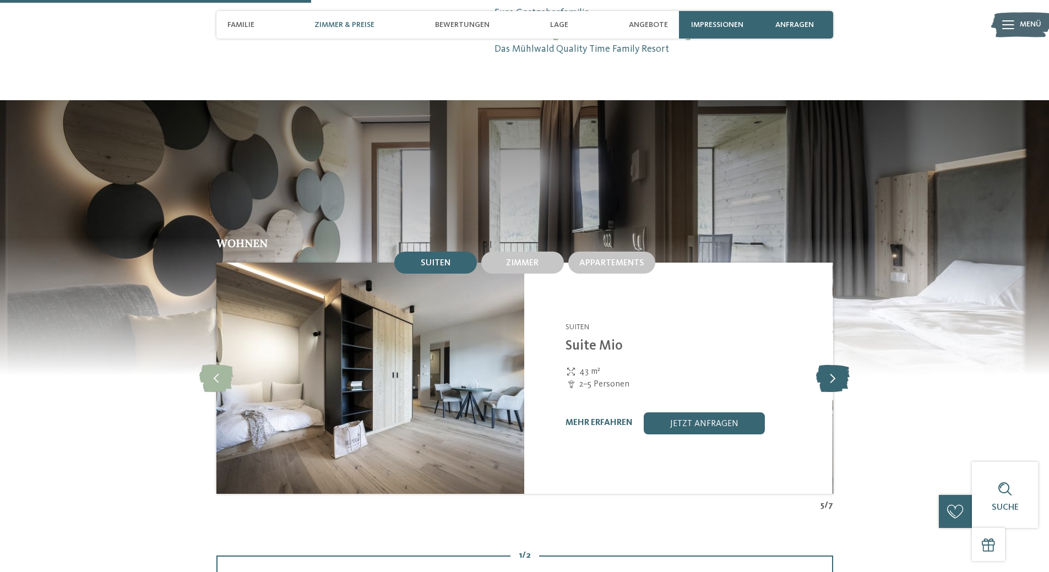
click at [839, 364] on icon at bounding box center [833, 378] width 34 height 28
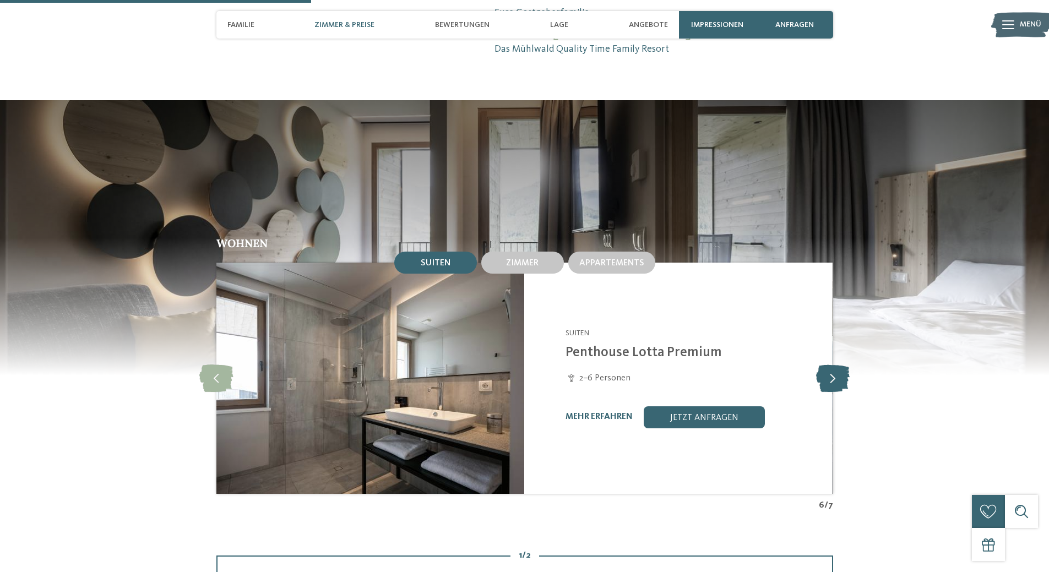
click at [839, 364] on icon at bounding box center [833, 378] width 34 height 28
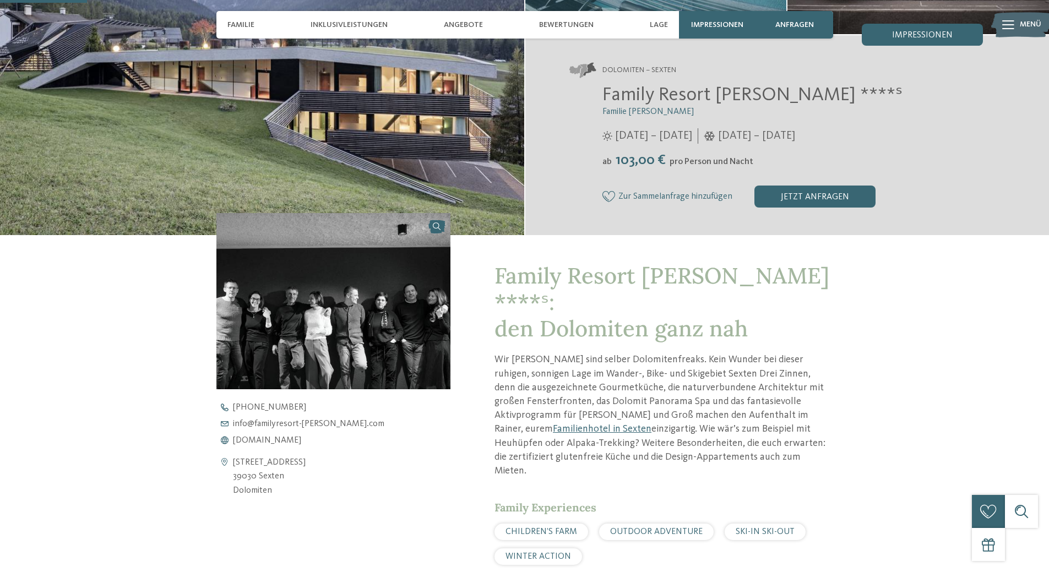
scroll to position [275, 0]
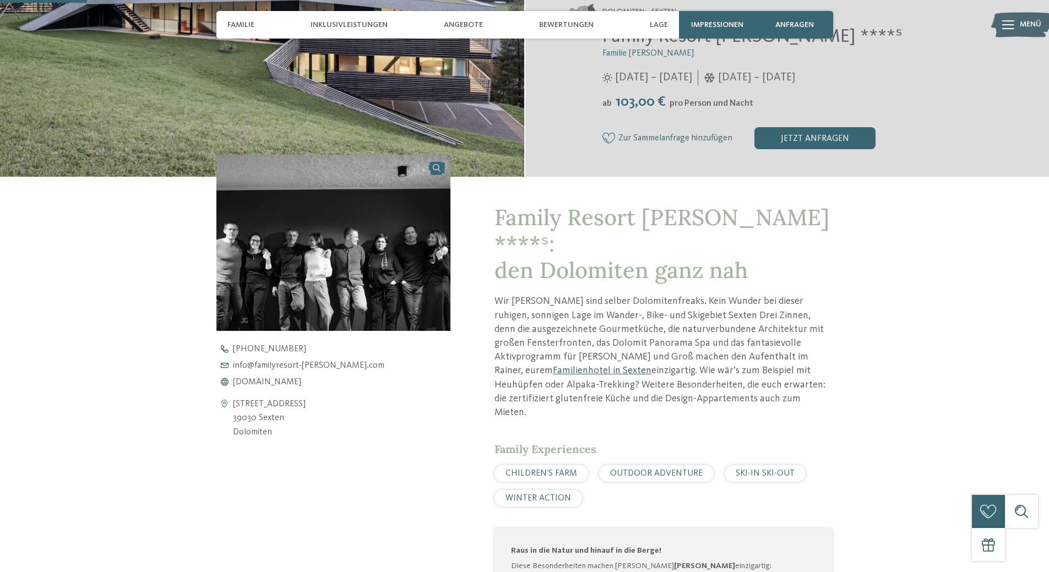
click at [347, 234] on img at bounding box center [333, 243] width 234 height 176
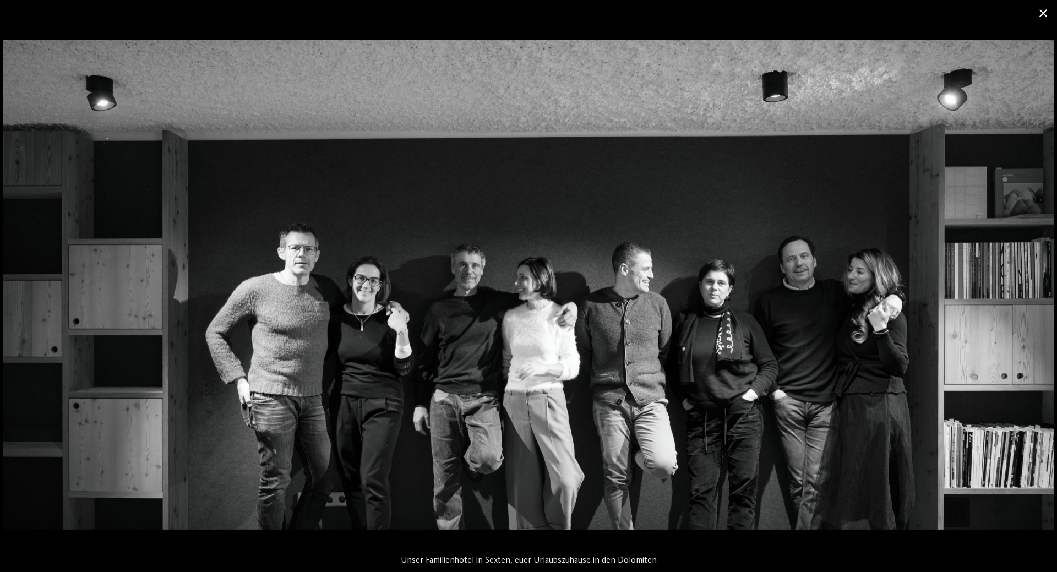
click at [1042, 13] on span at bounding box center [1043, 13] width 28 height 26
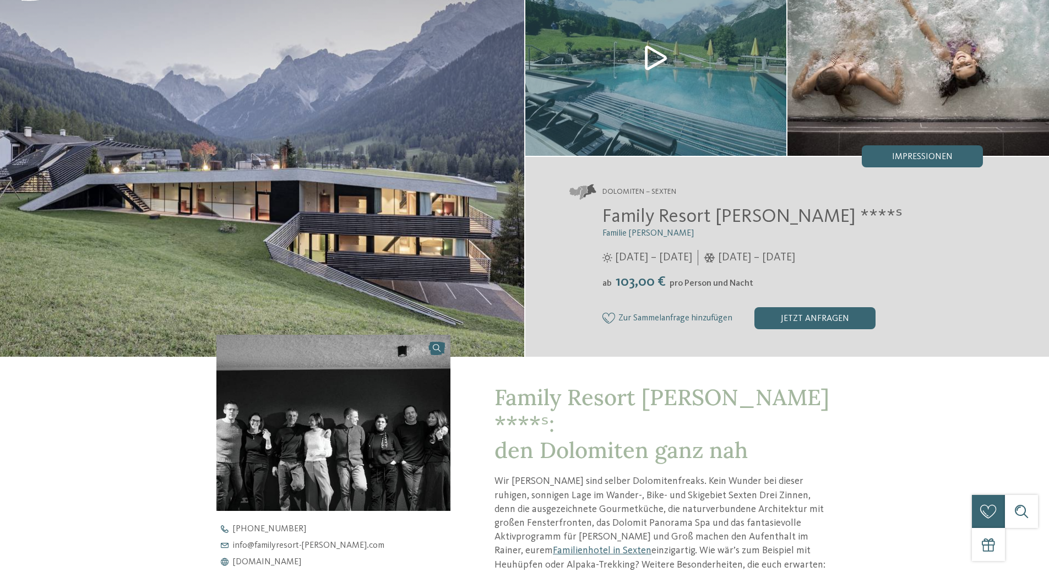
scroll to position [0, 0]
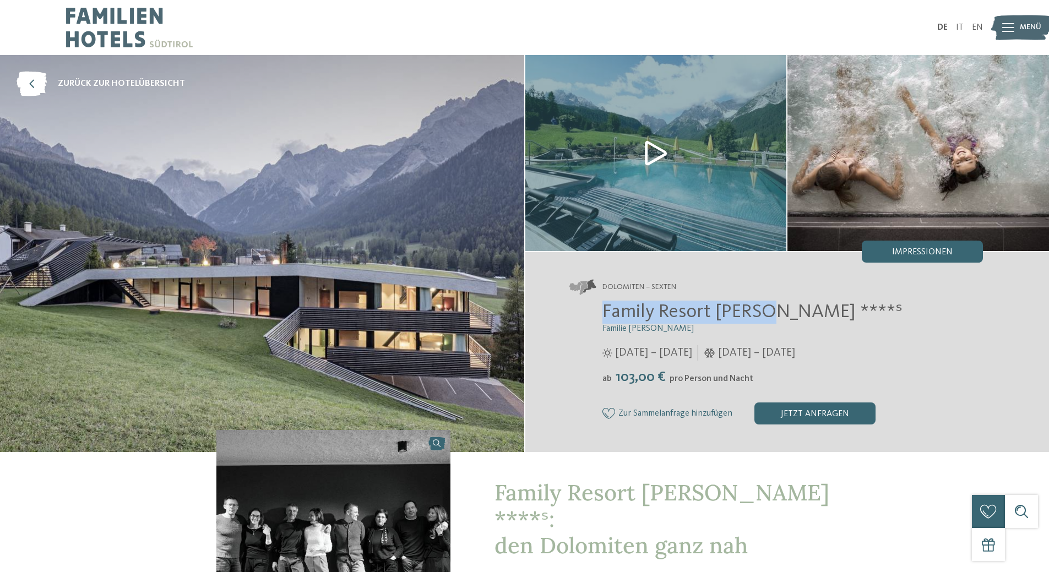
drag, startPoint x: 762, startPoint y: 315, endPoint x: 605, endPoint y: 309, distance: 157.0
click at [605, 309] on span "Family Resort [PERSON_NAME] ****ˢ" at bounding box center [752, 311] width 300 height 19
